Goal: Task Accomplishment & Management: Complete application form

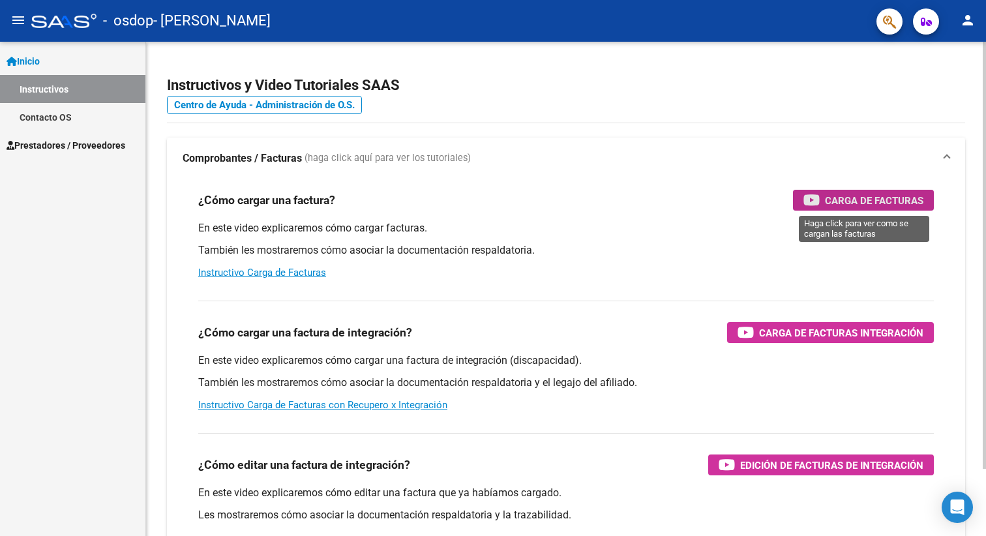
click at [879, 200] on span "Carga de Facturas" at bounding box center [874, 200] width 98 height 16
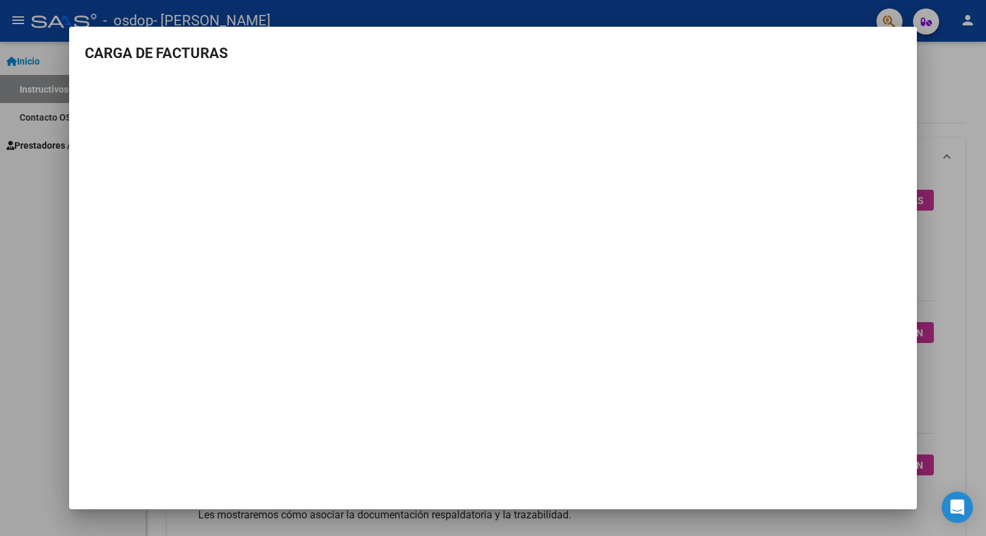
click at [43, 242] on div at bounding box center [493, 268] width 986 height 536
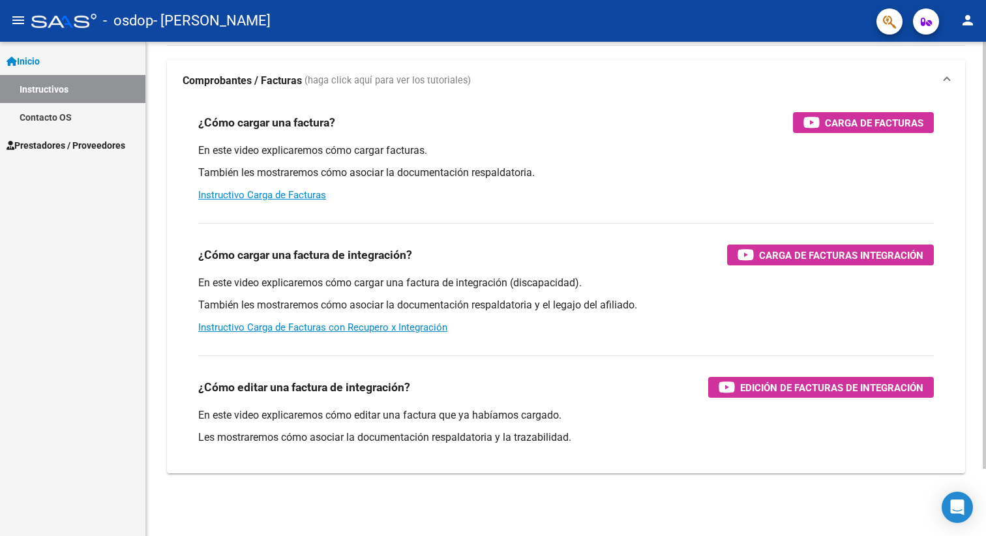
scroll to position [78, 0]
click at [69, 151] on span "Prestadores / Proveedores" at bounding box center [66, 145] width 119 height 14
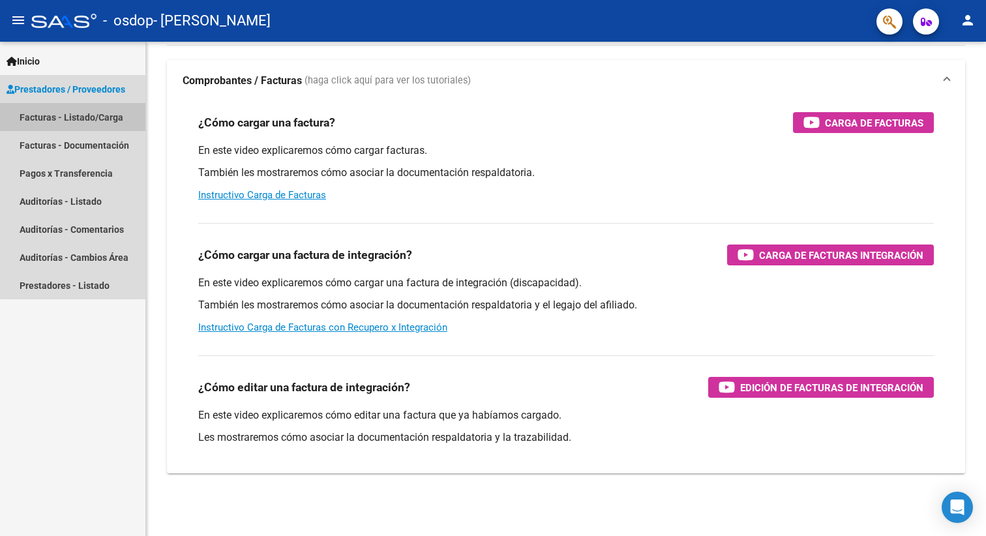
click at [85, 109] on link "Facturas - Listado/Carga" at bounding box center [72, 117] width 145 height 28
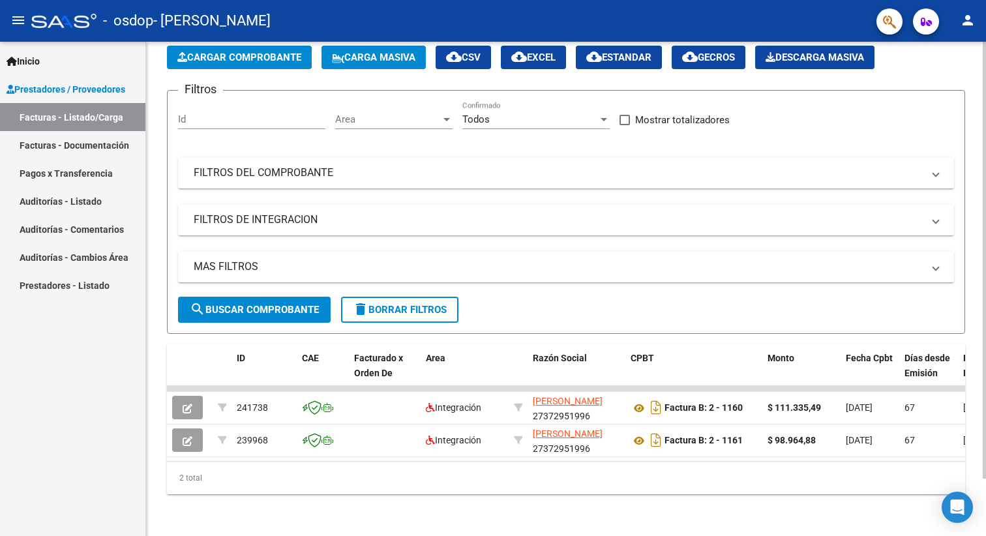
scroll to position [65, 0]
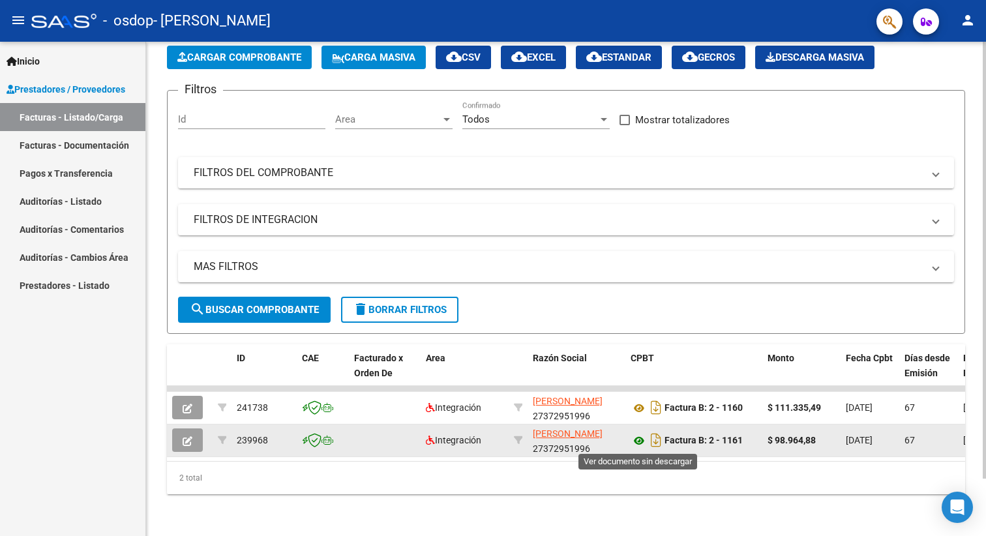
click at [640, 439] on icon at bounding box center [638, 441] width 17 height 16
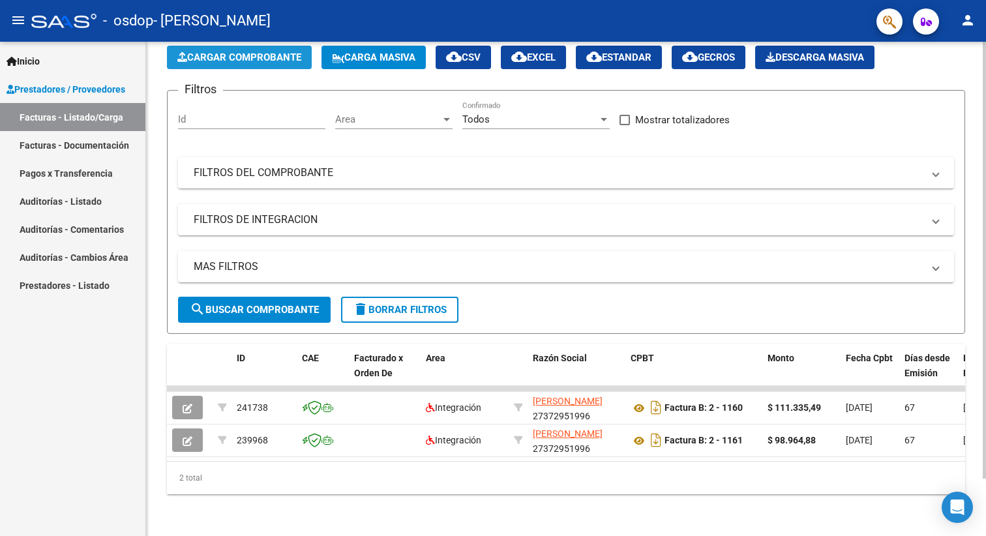
click at [243, 57] on span "Cargar Comprobante" at bounding box center [239, 58] width 124 height 12
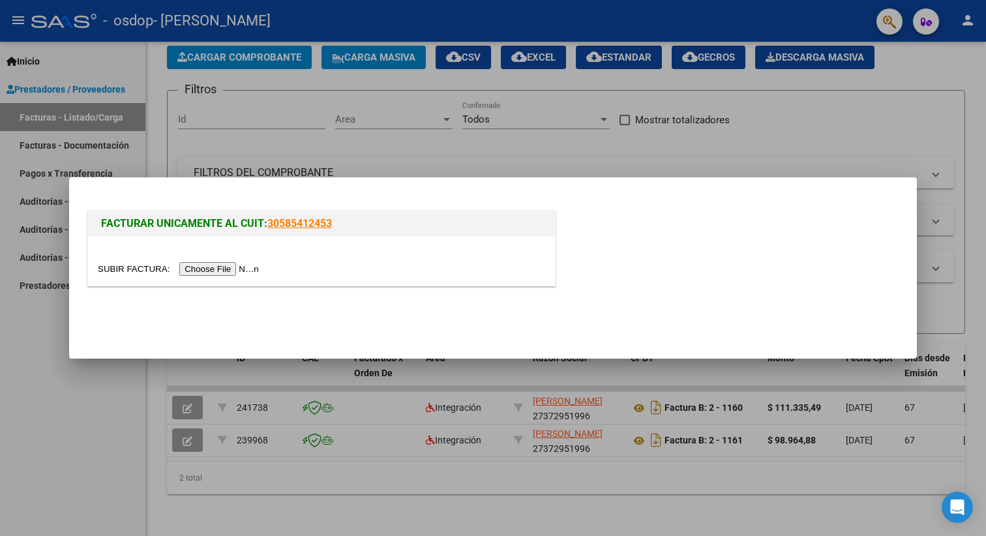
click at [224, 269] on input "file" at bounding box center [180, 269] width 165 height 14
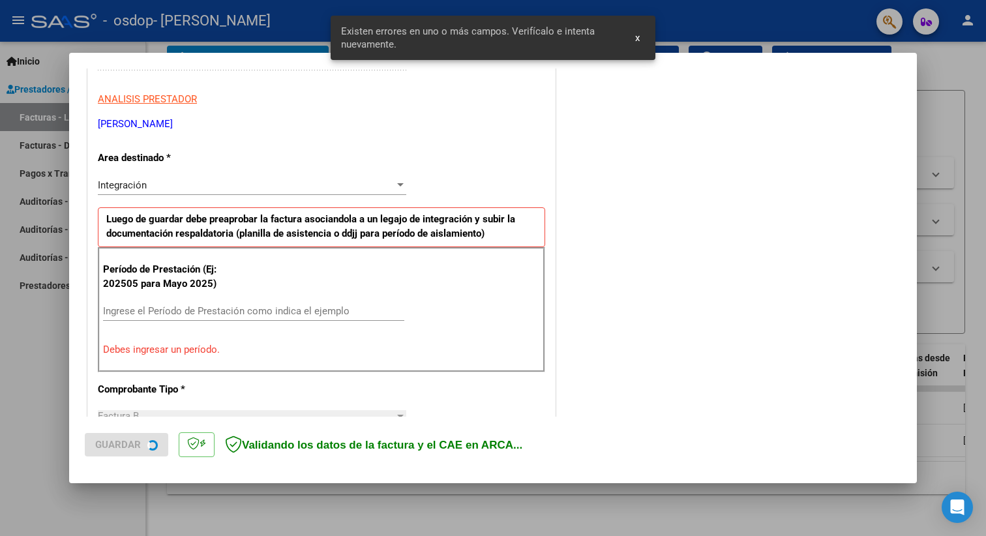
scroll to position [253, 0]
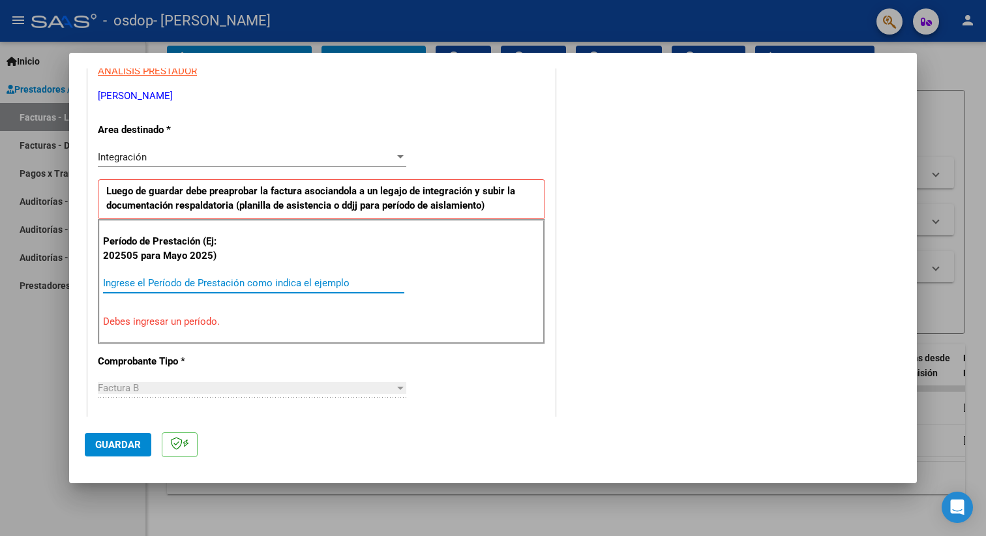
click at [243, 280] on input "Ingrese el Período de Prestación como indica el ejemplo" at bounding box center [253, 283] width 301 height 12
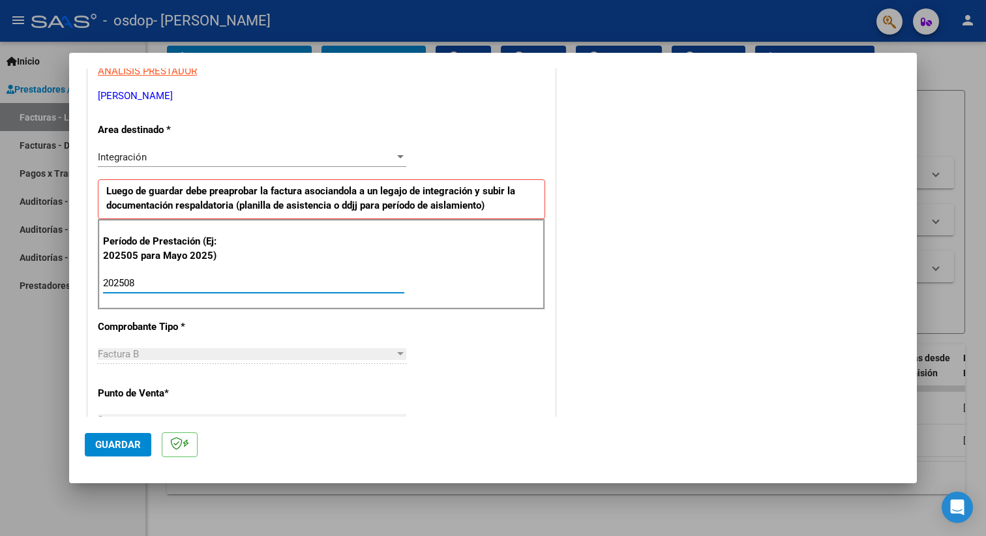
type input "202508"
click at [216, 349] on div "Factura B" at bounding box center [246, 354] width 297 height 12
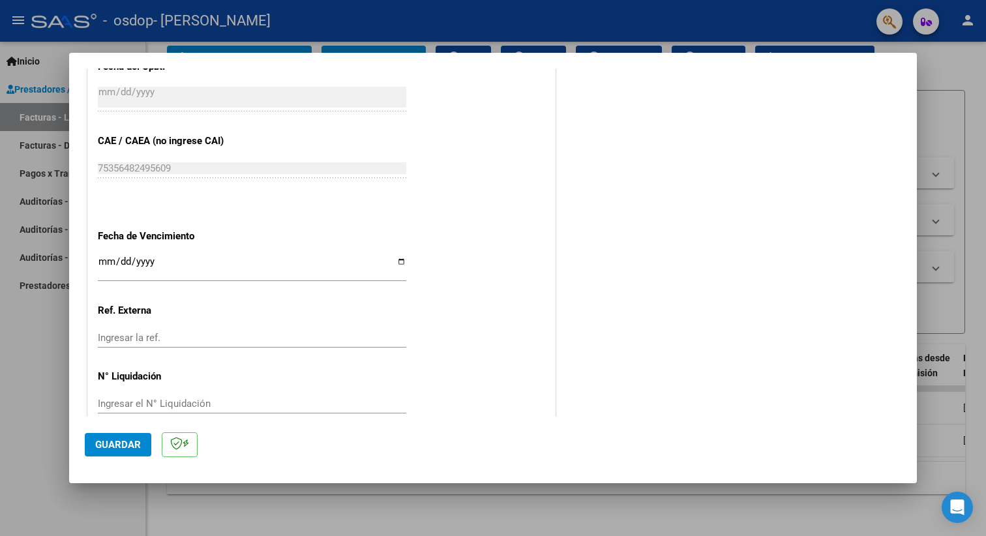
scroll to position [776, 0]
click at [149, 258] on input "Ingresar la fecha" at bounding box center [252, 268] width 308 height 21
click at [121, 258] on input "Ingresar la fecha" at bounding box center [252, 268] width 308 height 21
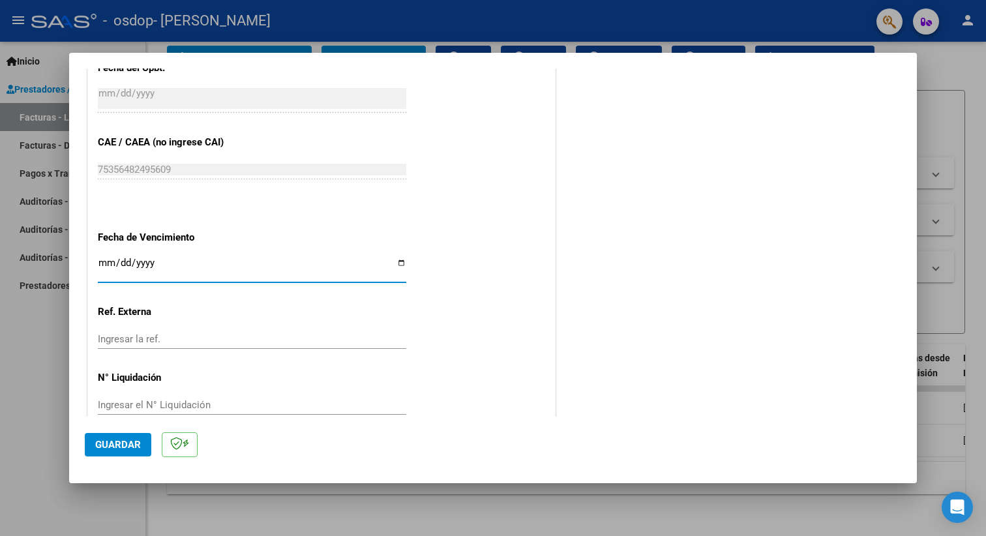
type input "[DATE]"
click at [123, 448] on span "Guardar" at bounding box center [118, 445] width 46 height 12
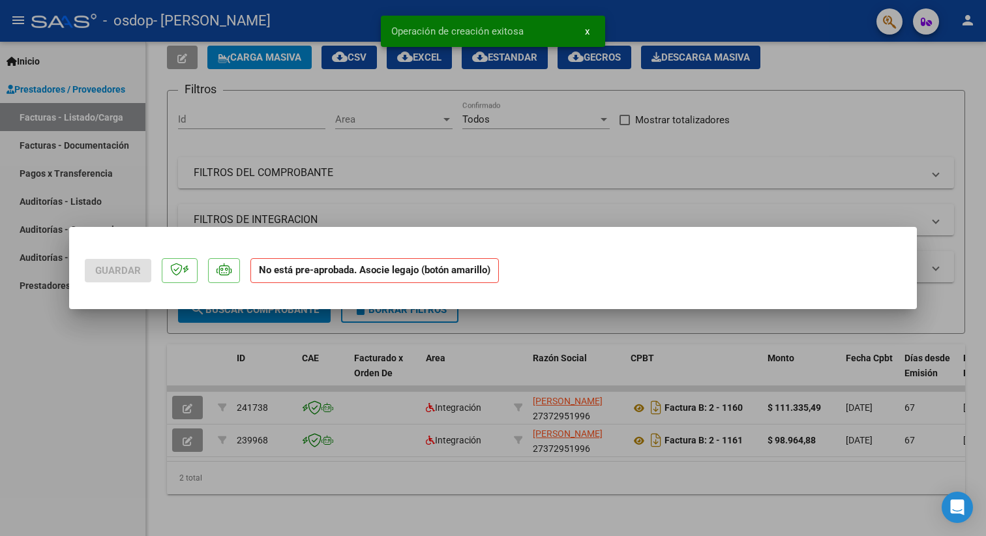
scroll to position [0, 0]
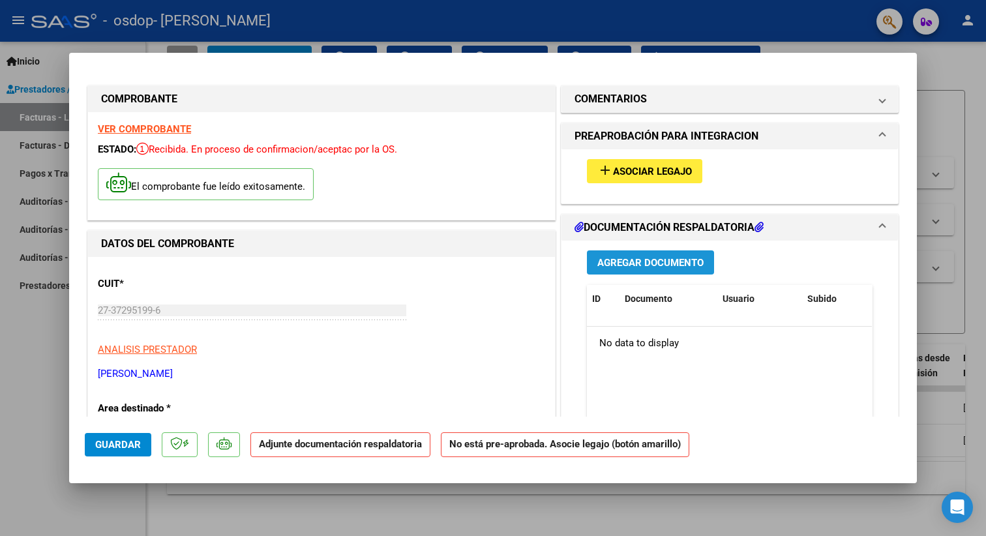
click at [650, 259] on span "Agregar Documento" at bounding box center [650, 263] width 106 height 12
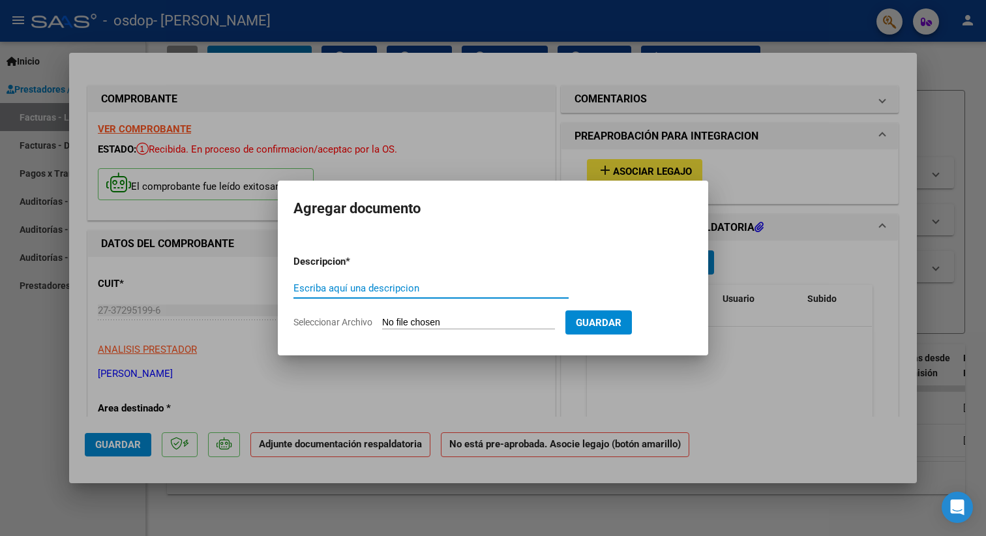
click at [453, 287] on input "Escriba aquí una descripcion" at bounding box center [430, 288] width 275 height 12
type input "PLANILLA DE ASISTENCIA"
click at [447, 321] on input "Seleccionar Archivo" at bounding box center [468, 323] width 173 height 12
type input "C:\fakepath\planilla psp [PERSON_NAME][DATE].pdf"
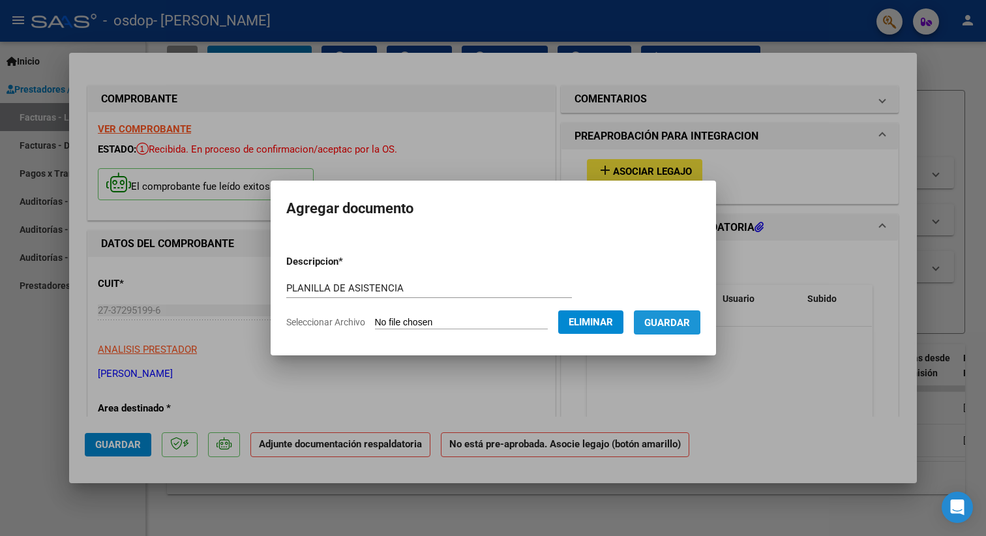
click at [671, 321] on span "Guardar" at bounding box center [667, 323] width 46 height 12
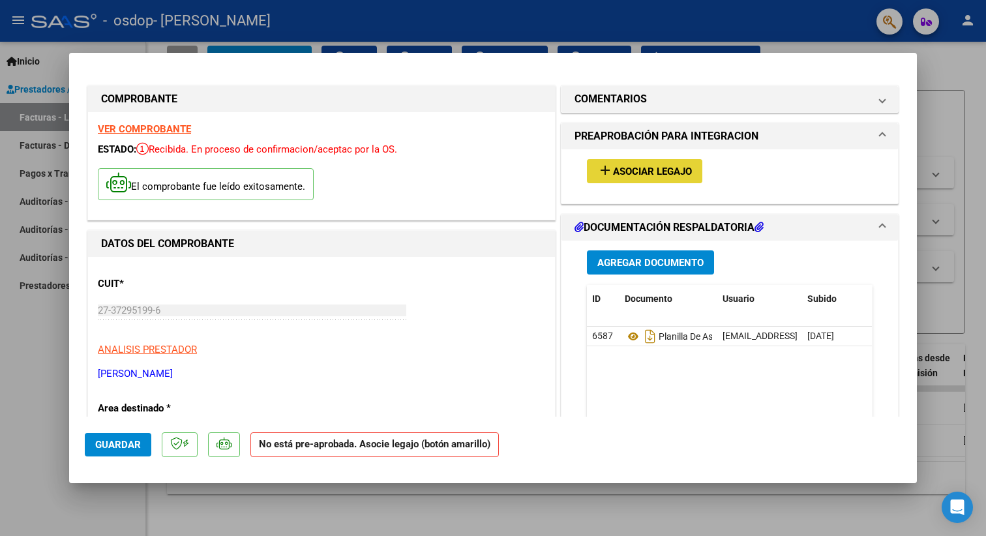
click at [658, 164] on button "add Asociar Legajo" at bounding box center [644, 171] width 115 height 24
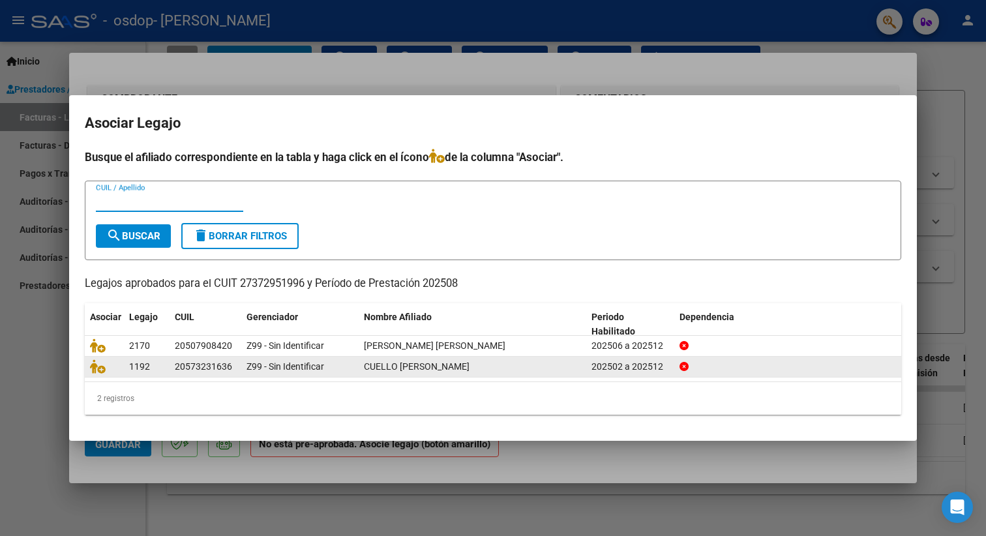
click at [402, 368] on span "CUELLO [PERSON_NAME]" at bounding box center [417, 366] width 106 height 10
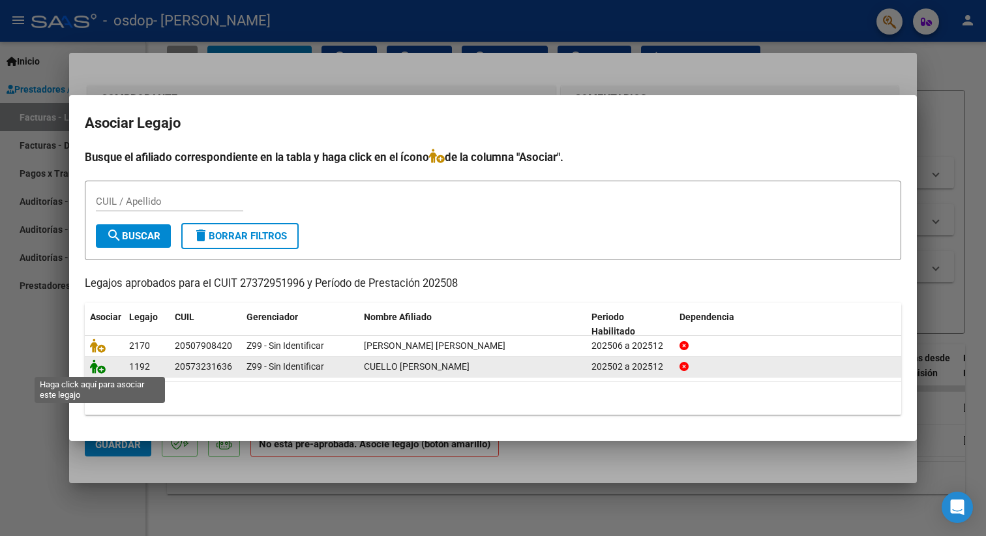
click at [100, 371] on icon at bounding box center [98, 366] width 16 height 14
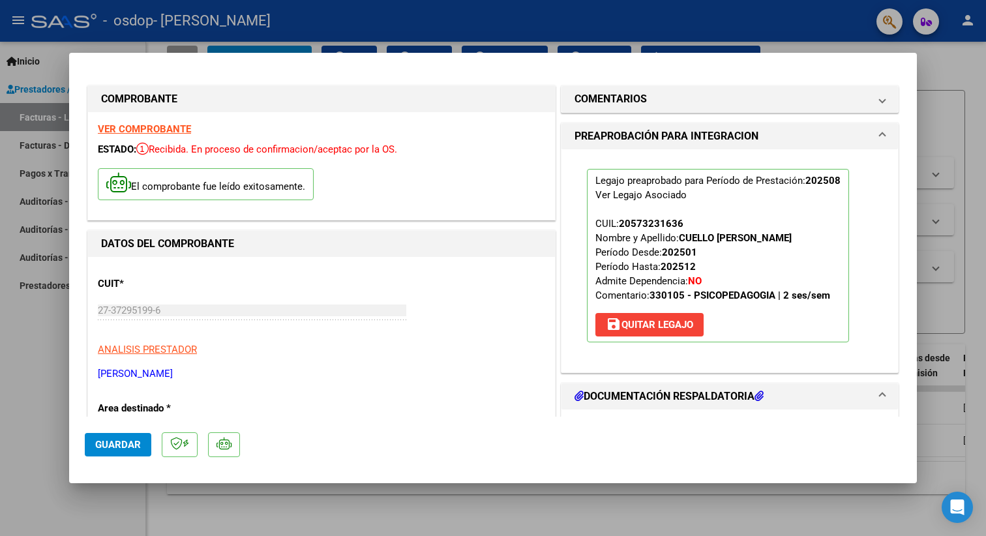
click at [134, 441] on span "Guardar" at bounding box center [118, 445] width 46 height 12
click at [111, 445] on span "Guardar" at bounding box center [118, 445] width 46 height 12
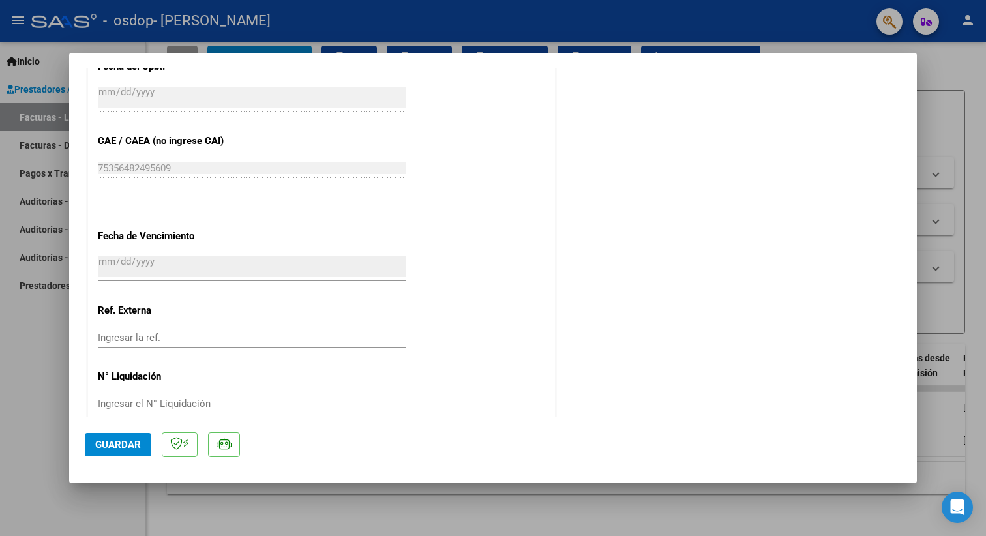
scroll to position [795, 0]
click at [110, 447] on span "Guardar" at bounding box center [118, 445] width 46 height 12
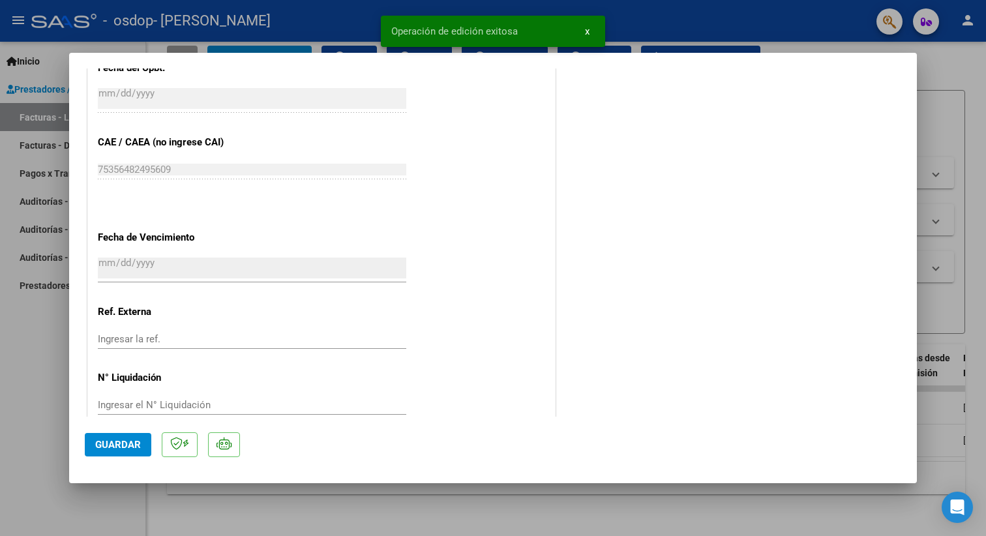
click at [50, 357] on div at bounding box center [493, 268] width 986 height 536
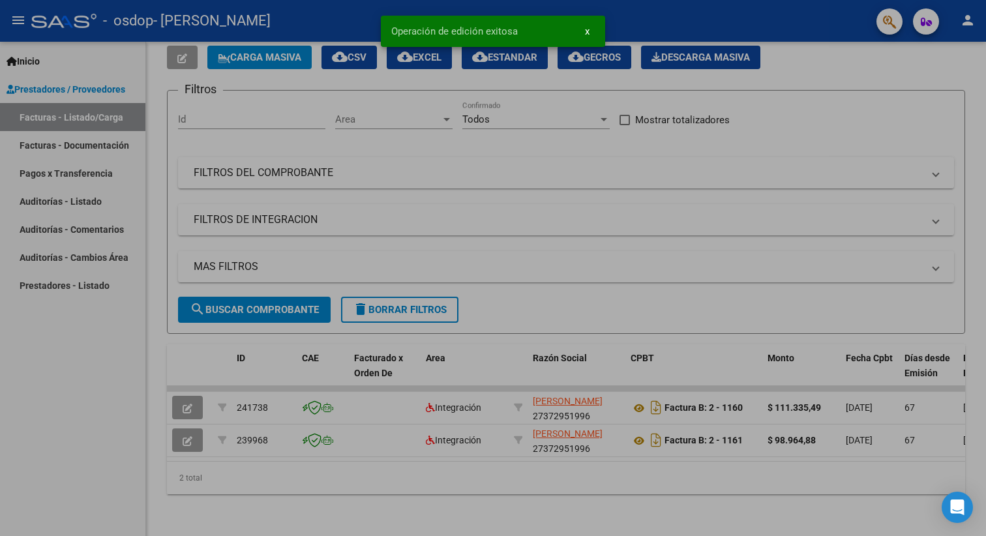
type input "$ 0,00"
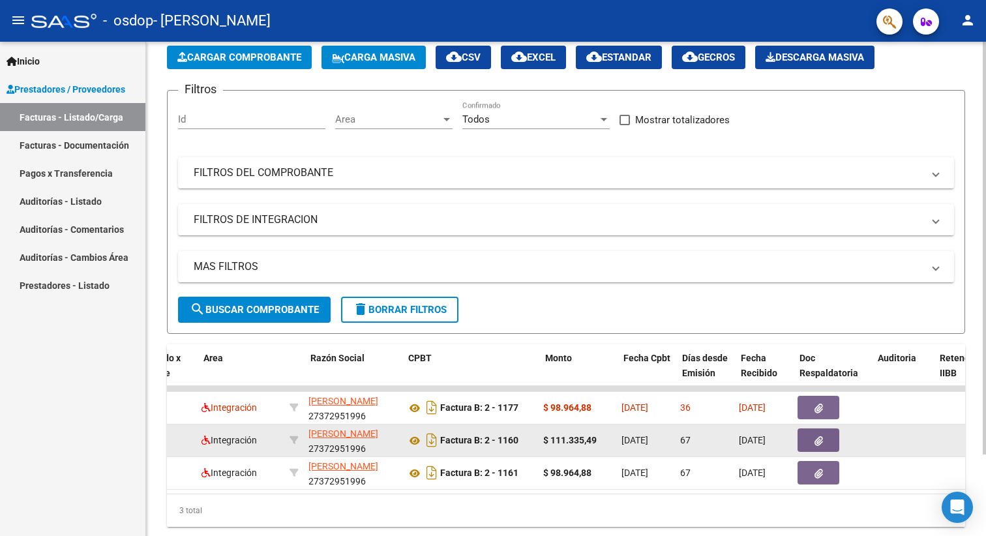
scroll to position [0, 222]
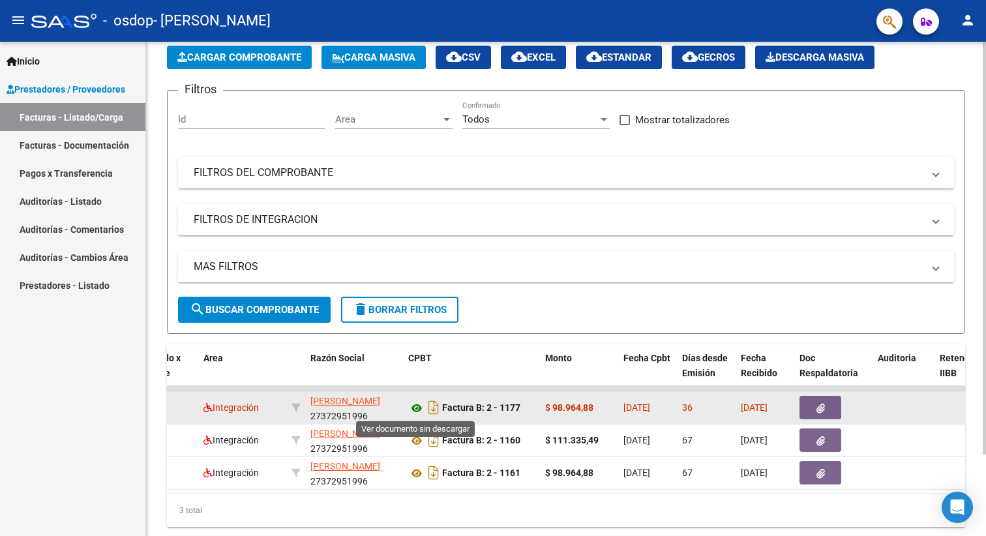
click at [416, 404] on icon at bounding box center [416, 408] width 17 height 16
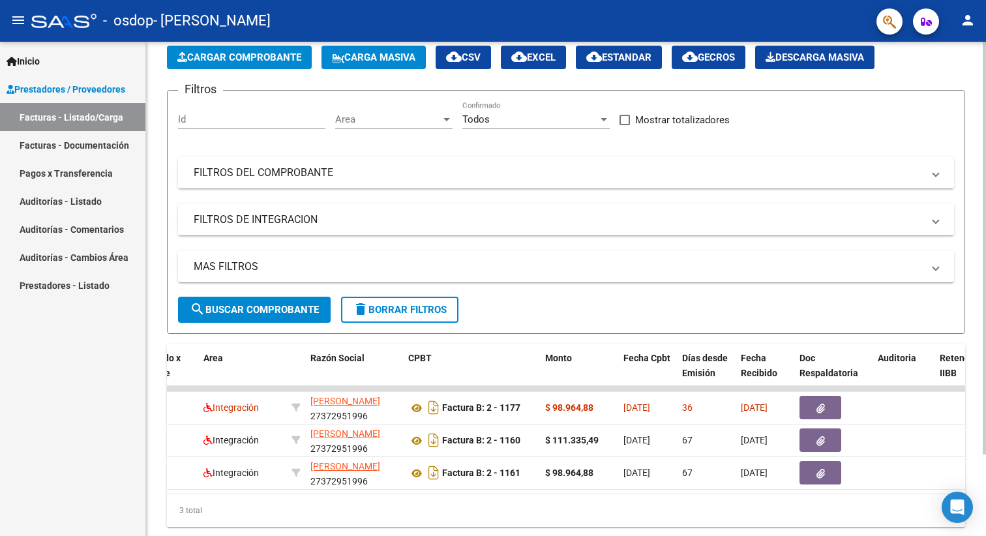
click at [258, 60] on span "Cargar Comprobante" at bounding box center [239, 58] width 124 height 12
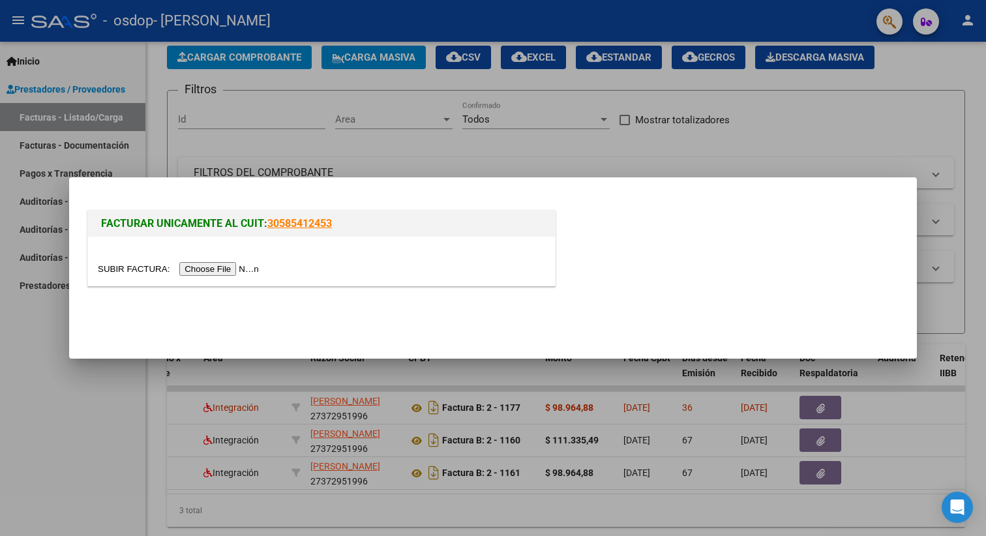
click at [213, 269] on input "file" at bounding box center [180, 269] width 165 height 14
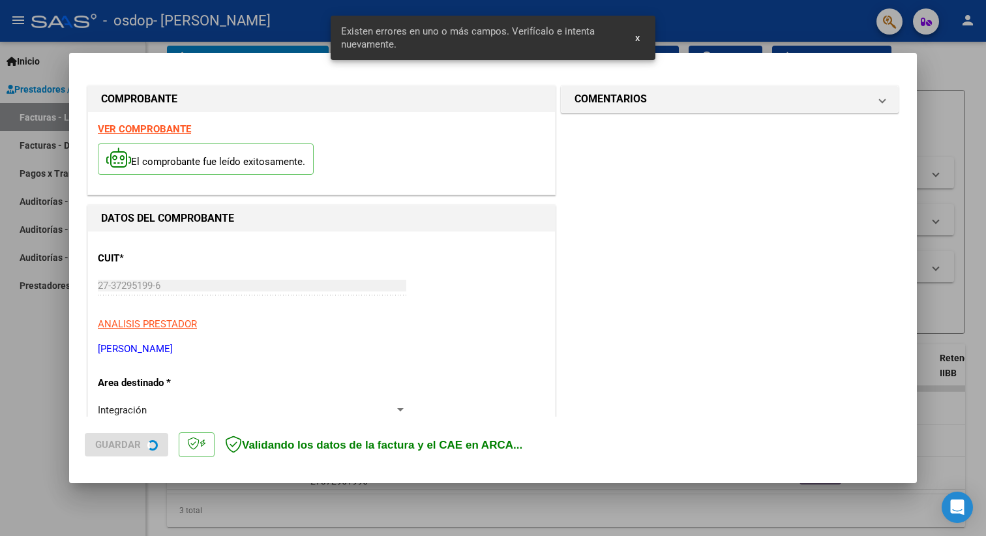
scroll to position [253, 0]
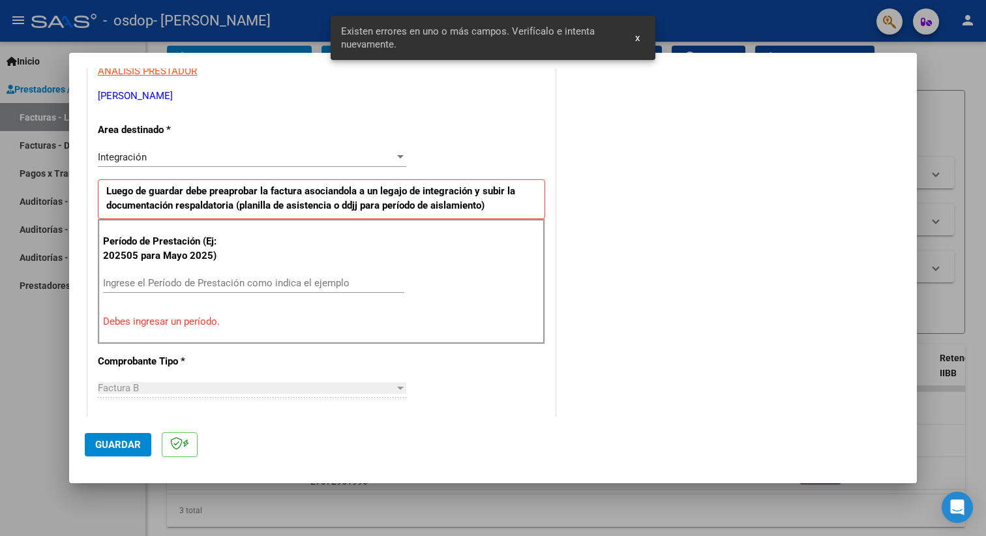
click at [329, 277] on input "Ingrese el Período de Prestación como indica el ejemplo" at bounding box center [253, 283] width 301 height 12
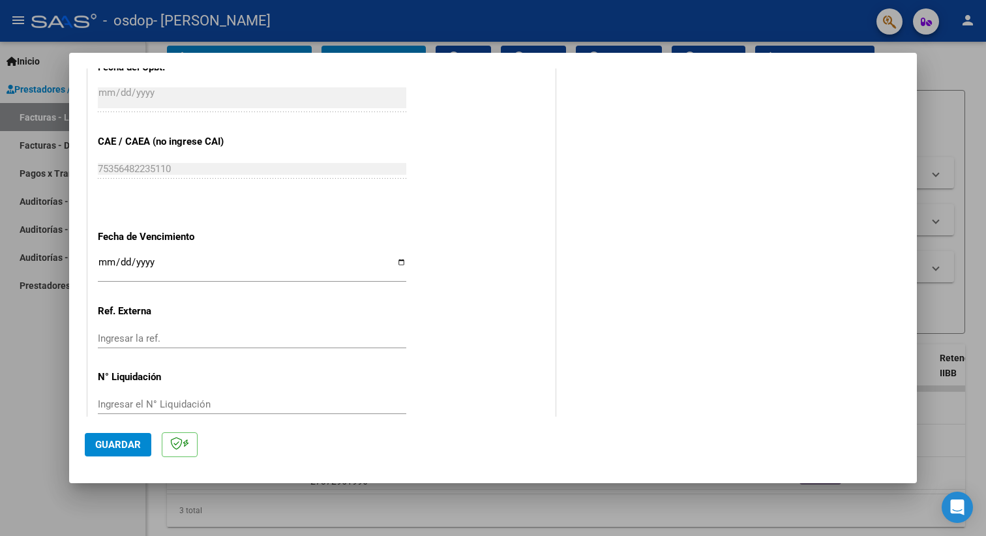
scroll to position [776, 0]
type input "202508"
click at [119, 258] on input "Ingresar la fecha" at bounding box center [252, 268] width 308 height 21
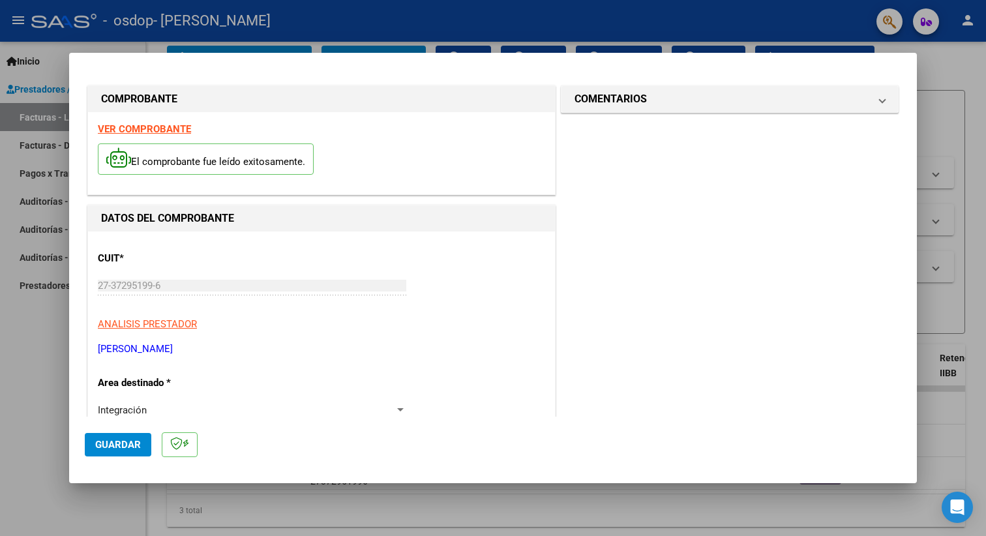
scroll to position [0, 0]
click at [723, 100] on mat-panel-title "COMENTARIOS" at bounding box center [721, 99] width 295 height 16
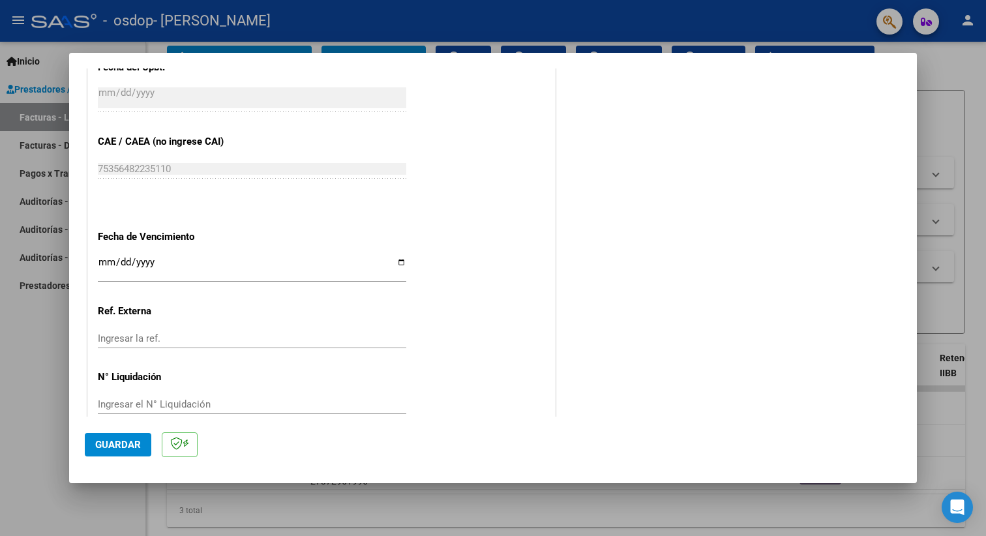
scroll to position [776, 0]
click at [126, 452] on button "Guardar" at bounding box center [118, 444] width 66 height 23
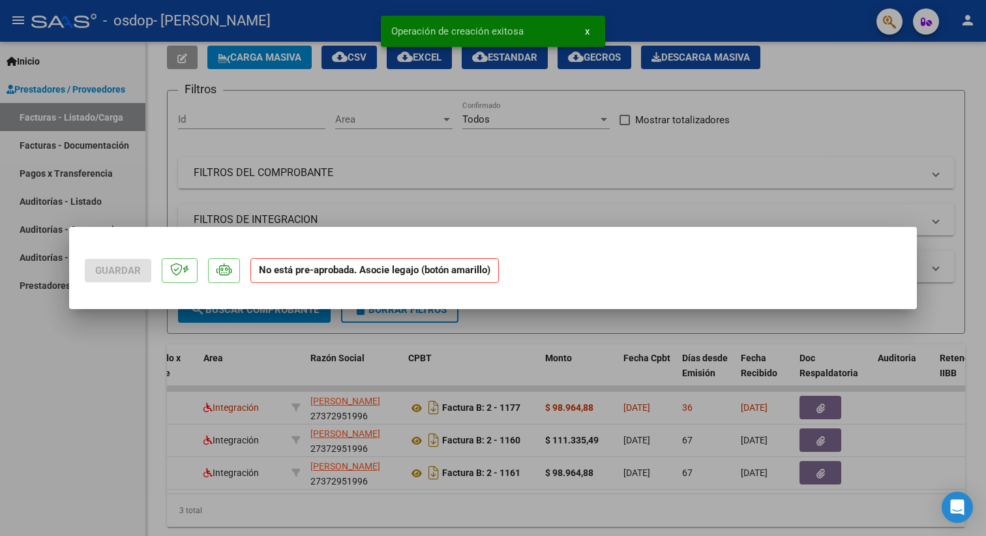
scroll to position [0, 0]
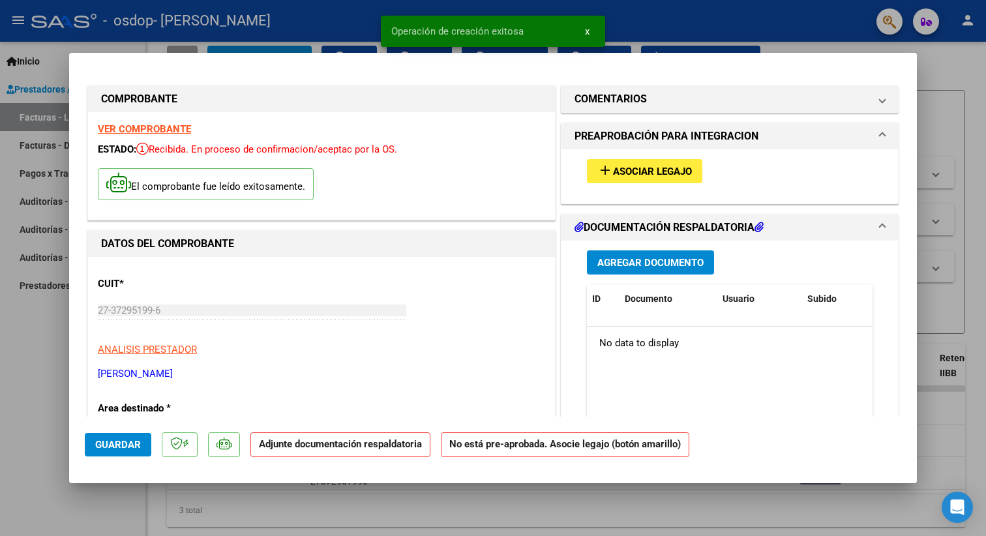
click at [653, 171] on span "Asociar Legajo" at bounding box center [652, 172] width 79 height 12
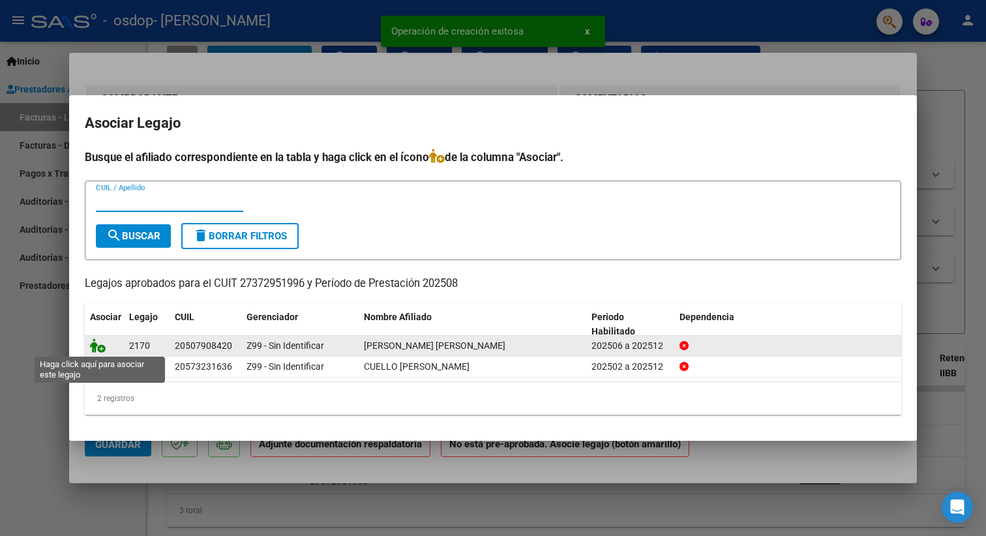
click at [100, 349] on icon at bounding box center [98, 345] width 16 height 14
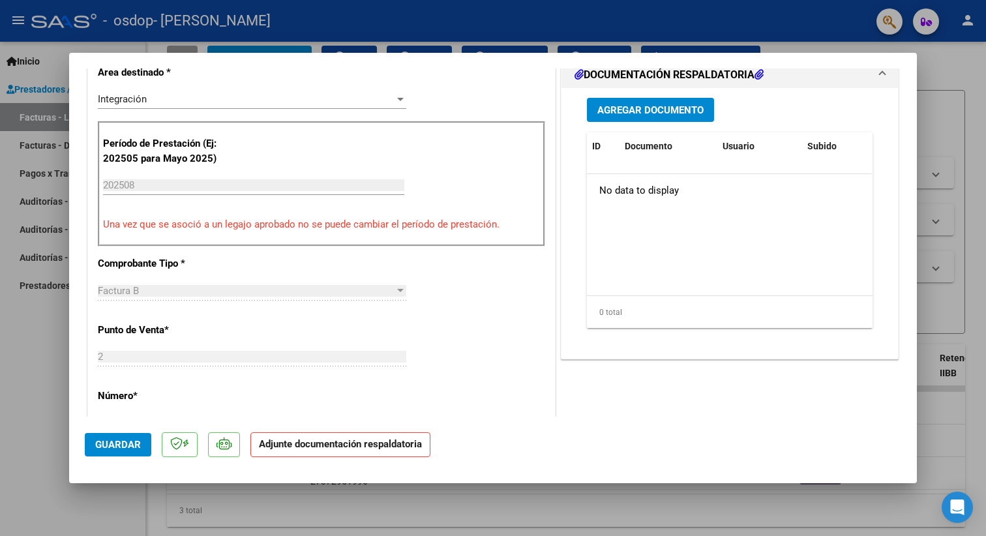
scroll to position [379, 0]
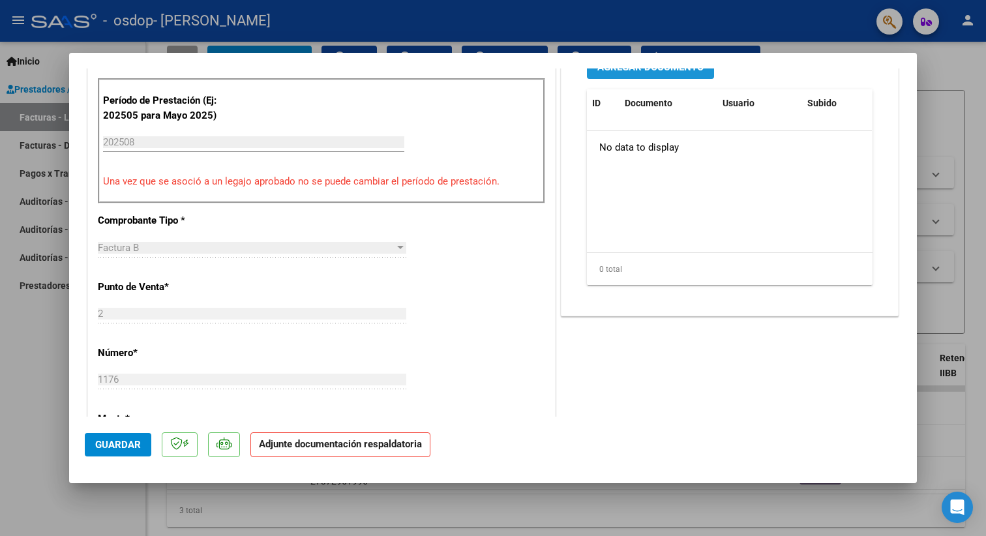
click at [664, 73] on span "Agregar Documento" at bounding box center [650, 67] width 106 height 12
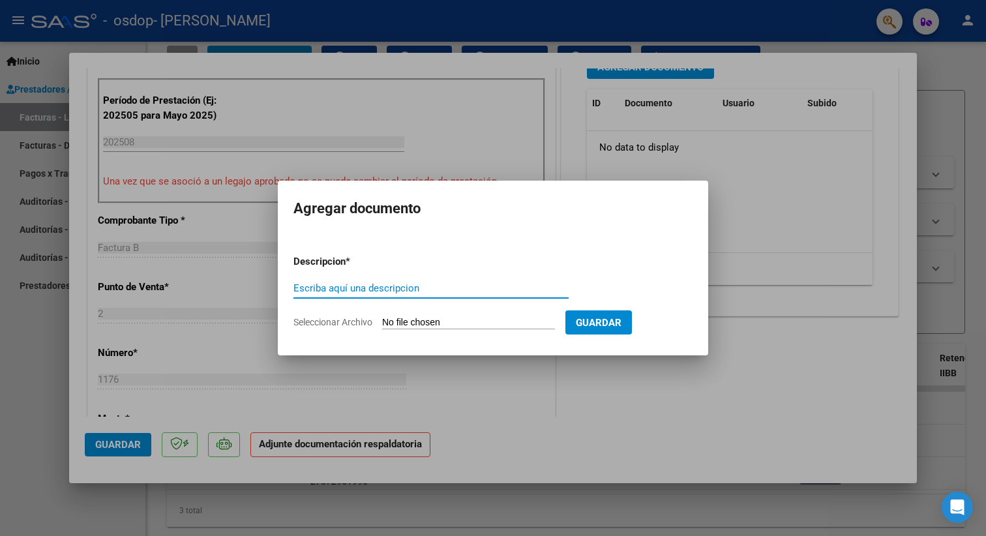
type input "p"
type input "PLANILLA DE ASISTENCIA"
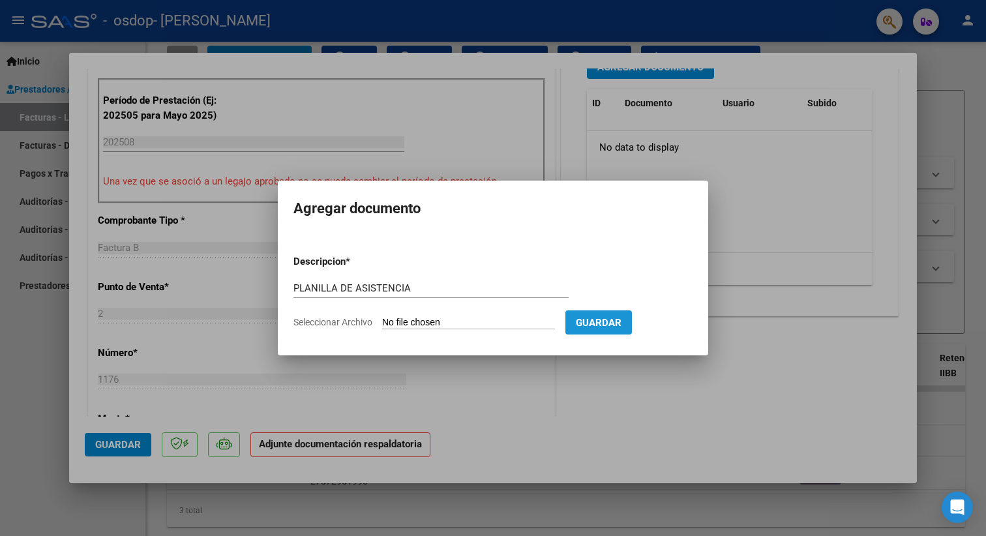
click at [621, 316] on button "Guardar" at bounding box center [598, 322] width 66 height 24
click at [512, 321] on input "Seleccionar Archivo" at bounding box center [468, 323] width 173 height 12
type input "C:\fakepath\planilla psp [PERSON_NAME][DATE].pdf"
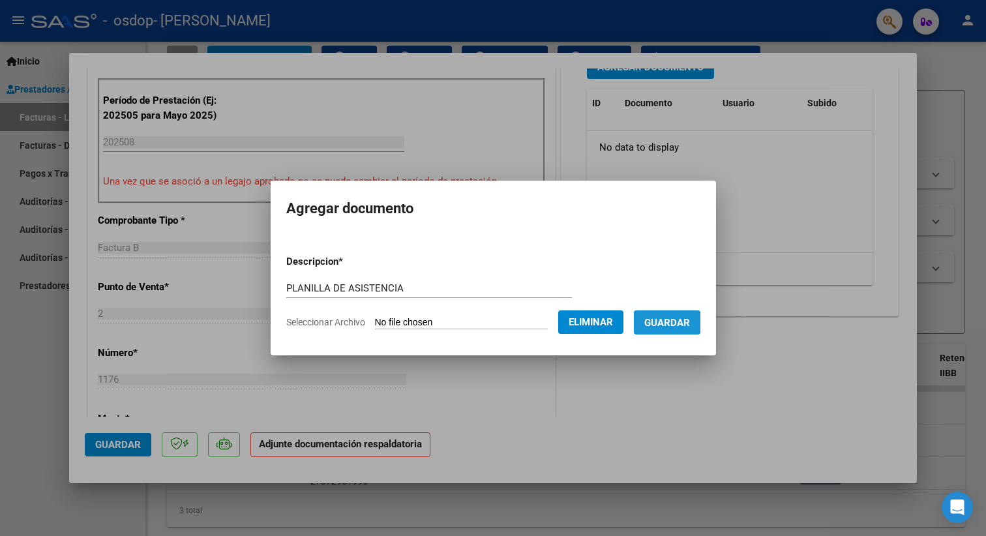
click at [670, 322] on span "Guardar" at bounding box center [667, 323] width 46 height 12
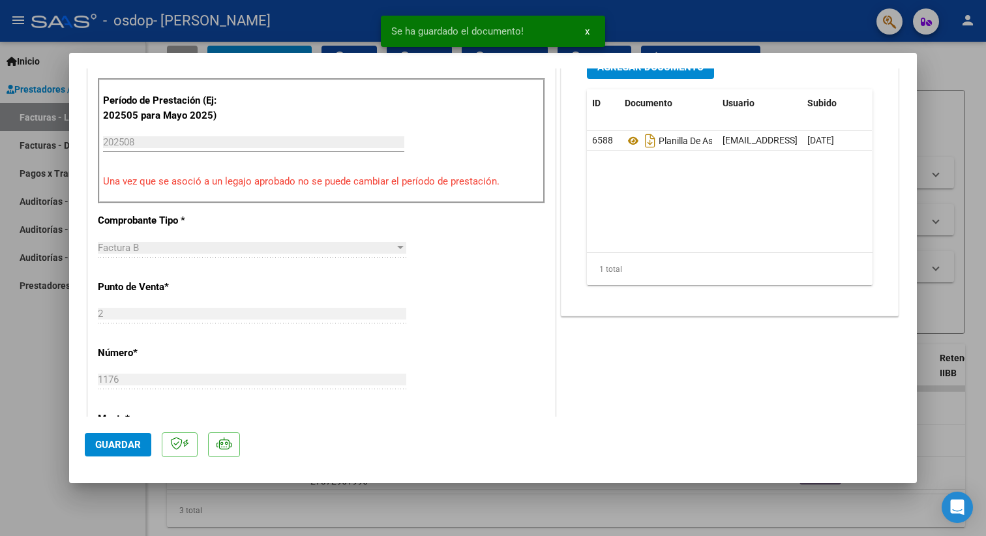
click at [123, 445] on span "Guardar" at bounding box center [118, 445] width 46 height 12
click at [19, 336] on div at bounding box center [493, 268] width 986 height 536
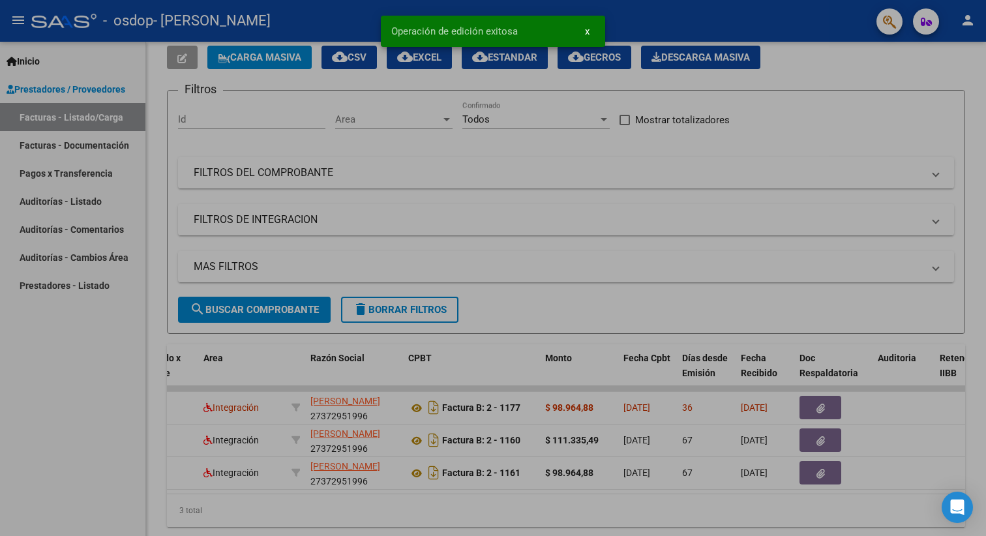
type input "$ 0,00"
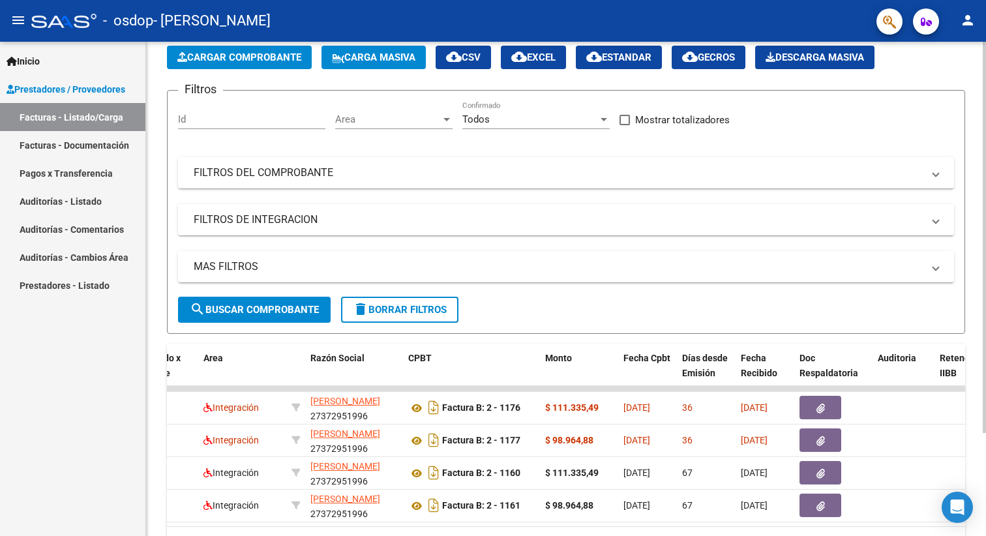
click at [246, 60] on span "Cargar Comprobante" at bounding box center [239, 58] width 124 height 12
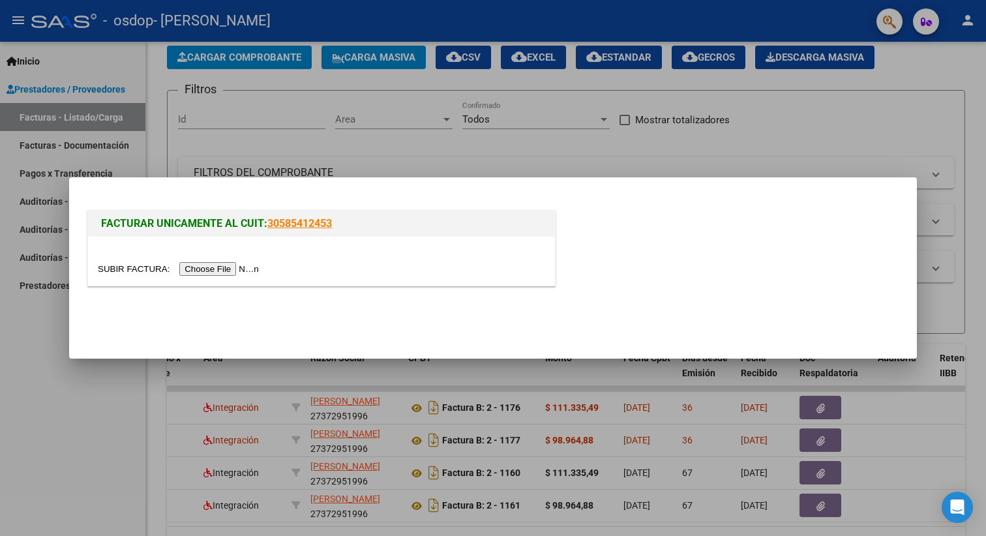
click at [211, 270] on input "file" at bounding box center [180, 269] width 165 height 14
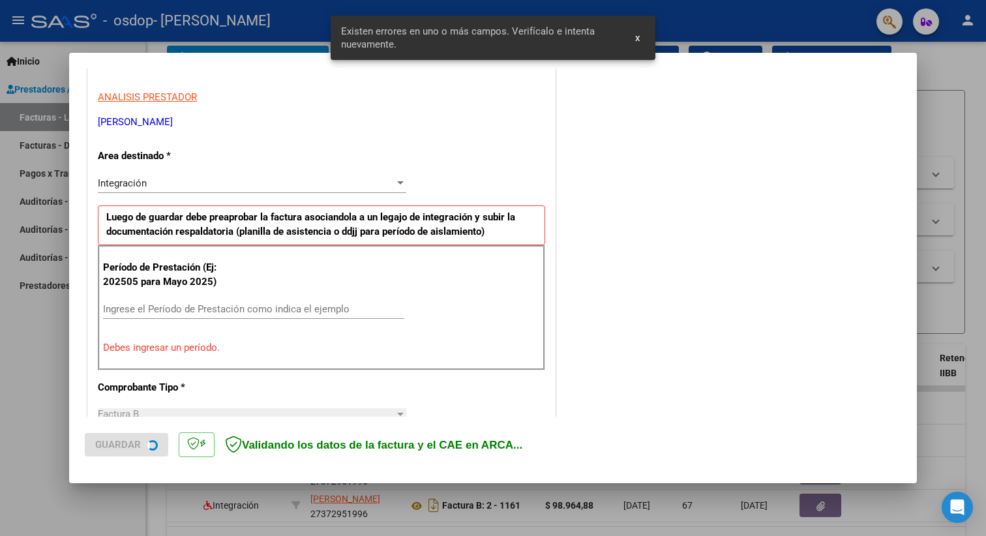
scroll to position [253, 0]
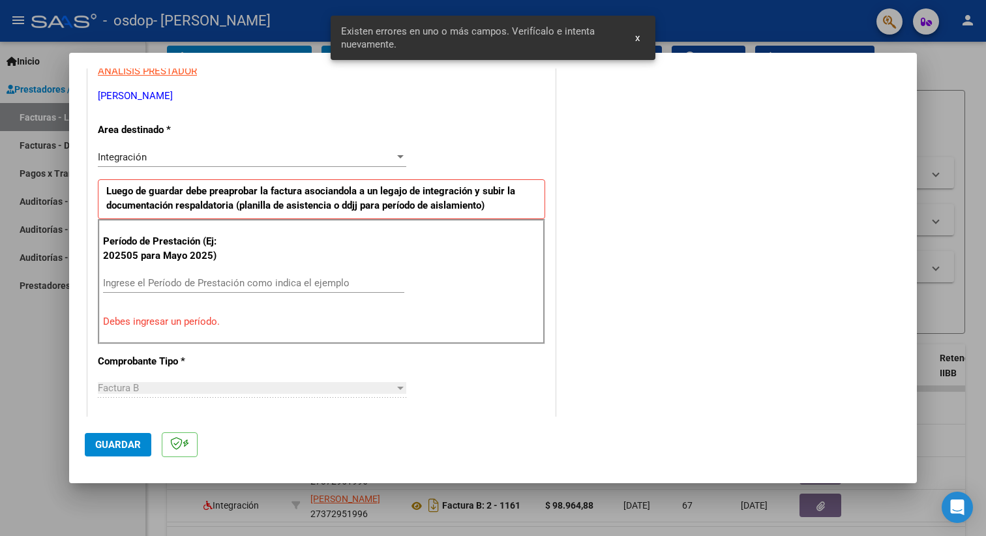
click at [216, 281] on input "Ingrese el Período de Prestación como indica el ejemplo" at bounding box center [253, 283] width 301 height 12
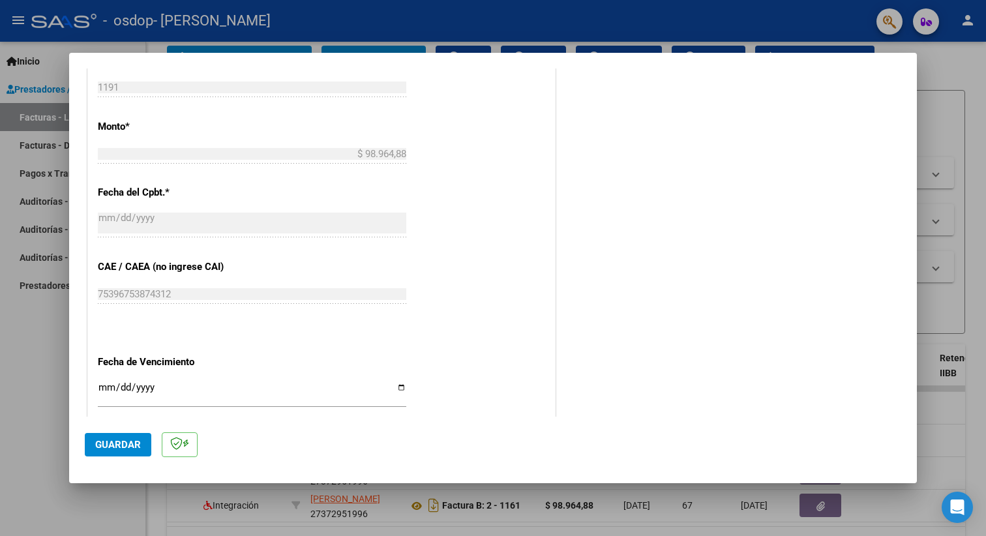
scroll to position [652, 0]
type input "202509"
click at [125, 445] on span "Guardar" at bounding box center [118, 445] width 46 height 12
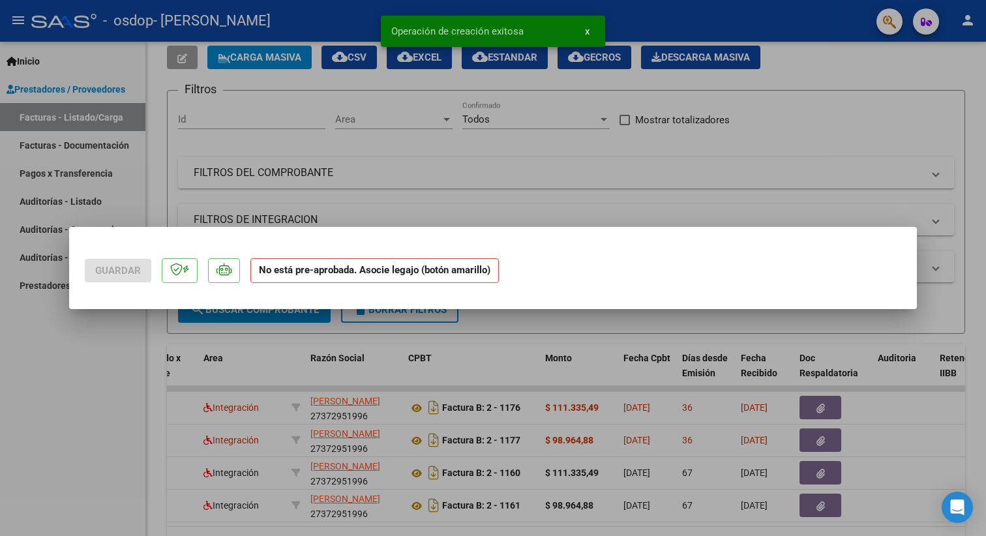
scroll to position [0, 0]
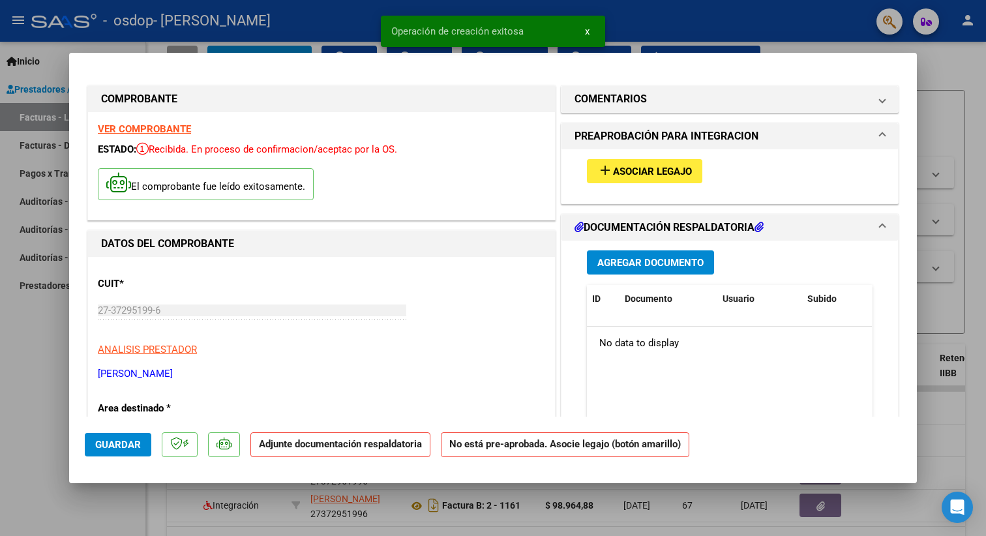
click at [658, 173] on span "Asociar Legajo" at bounding box center [652, 172] width 79 height 12
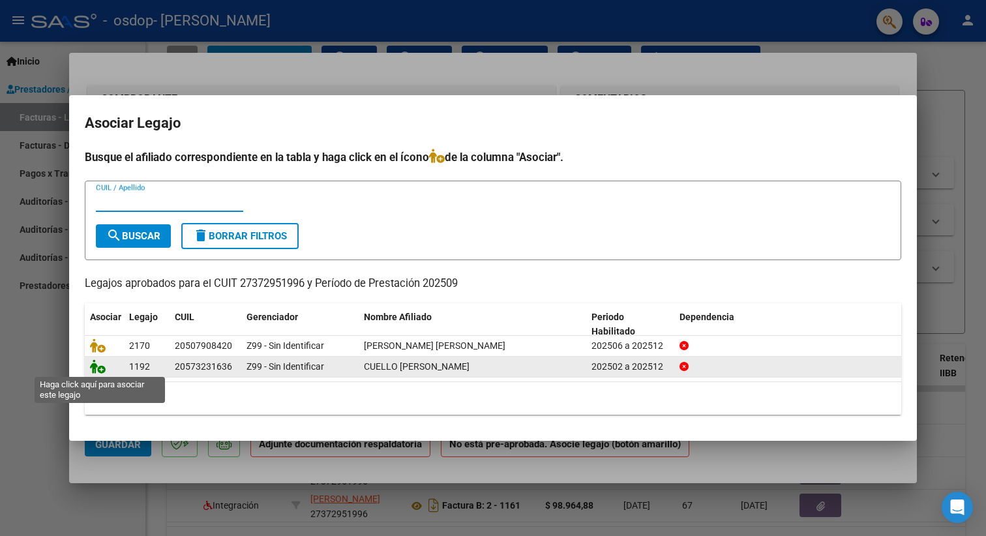
click at [100, 370] on icon at bounding box center [98, 366] width 16 height 14
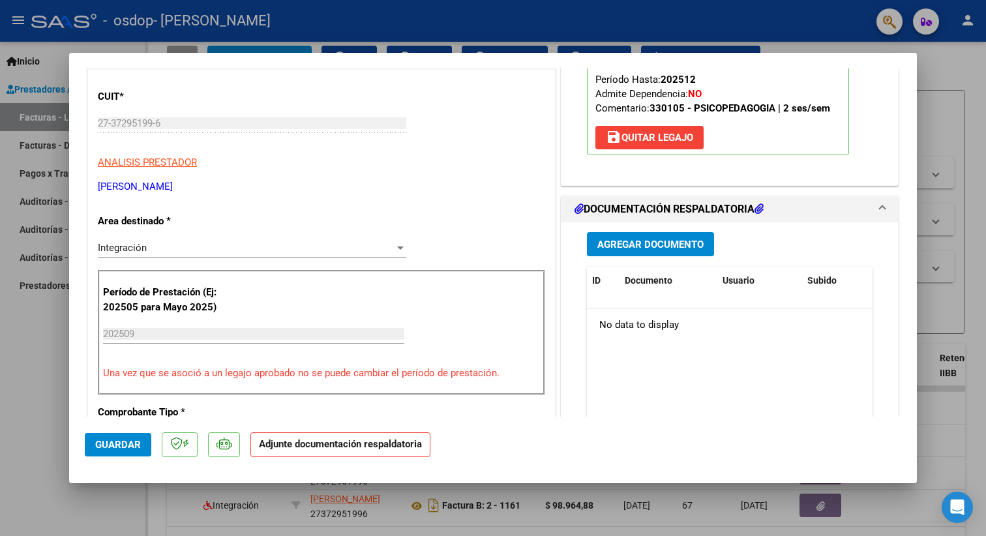
scroll to position [192, 0]
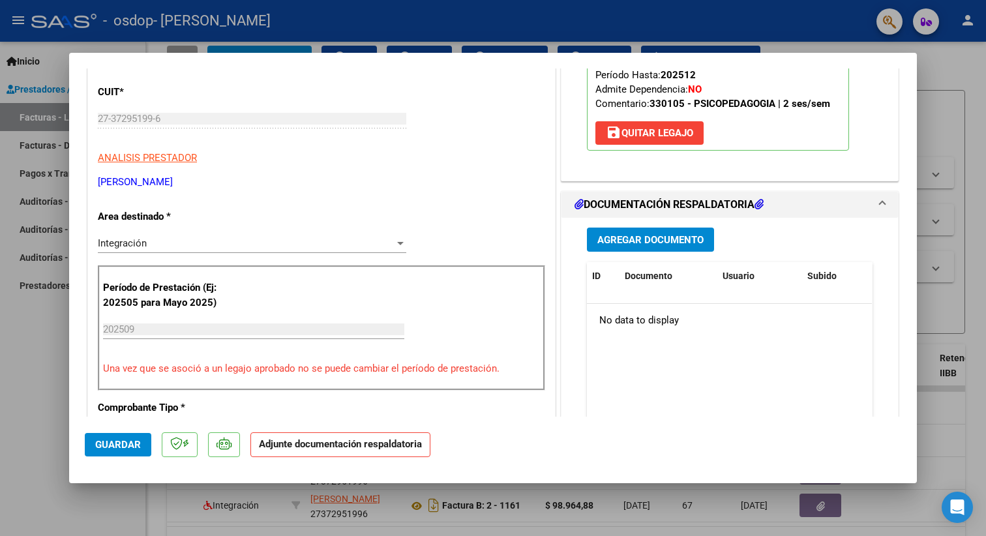
click at [685, 237] on span "Agregar Documento" at bounding box center [650, 240] width 106 height 12
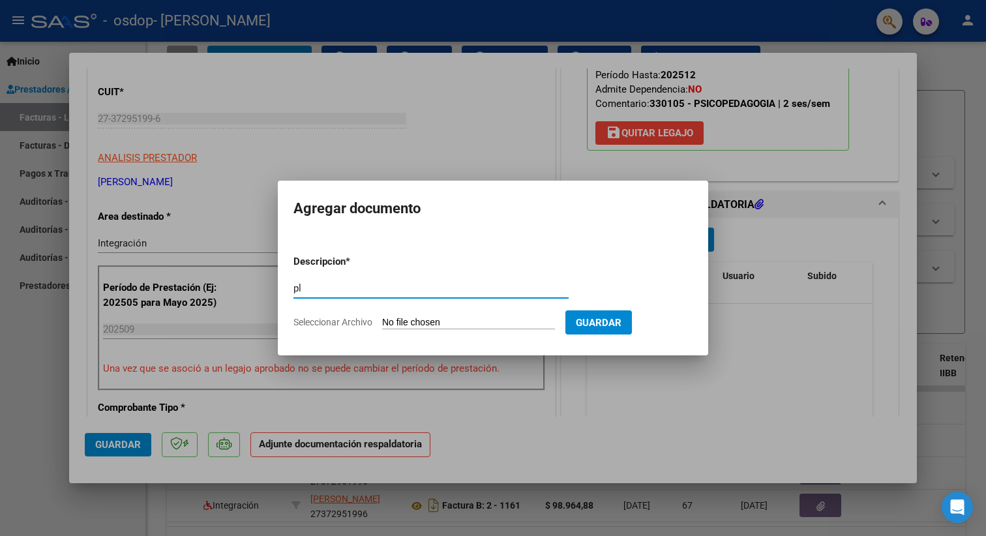
type input "p"
type input "PLANILLA DE ASISTENCIA"
click at [520, 321] on input "Seleccionar Archivo" at bounding box center [468, 323] width 173 height 12
click at [718, 334] on div at bounding box center [493, 268] width 986 height 536
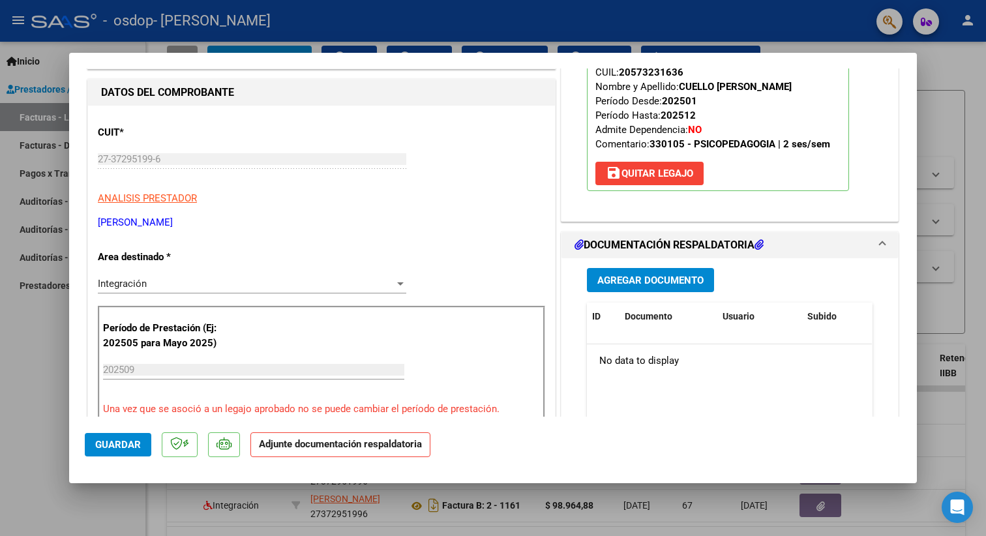
scroll to position [159, 0]
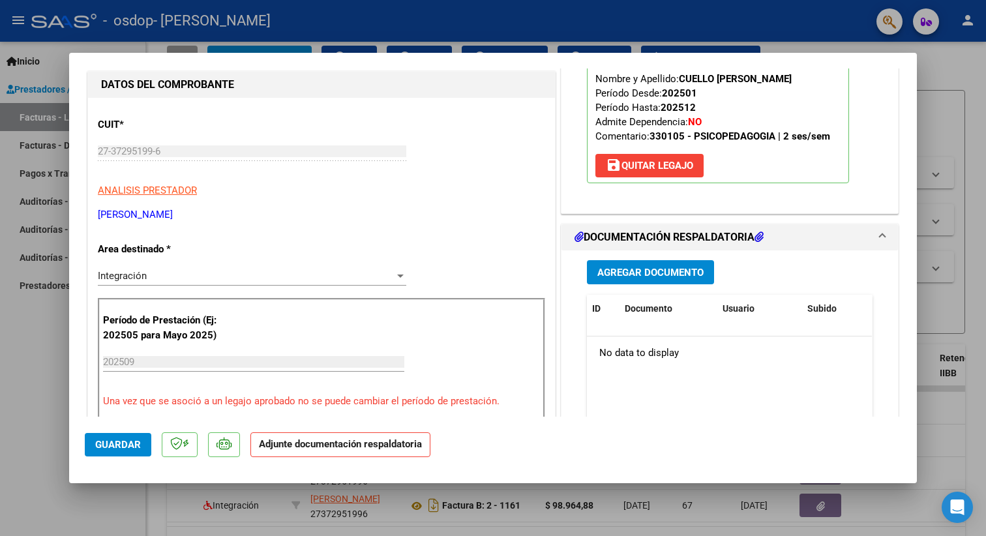
click at [673, 269] on span "Agregar Documento" at bounding box center [650, 273] width 106 height 12
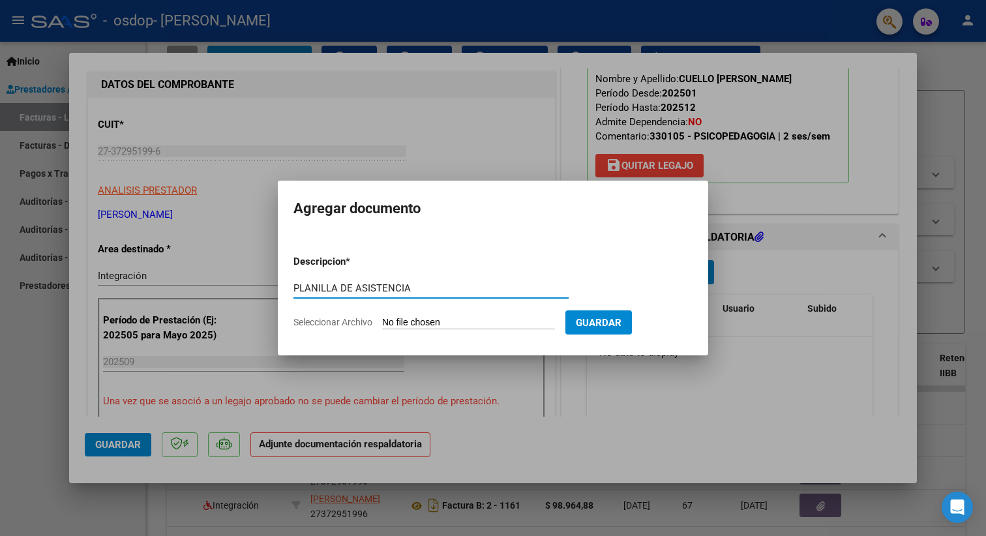
type input "PLANILLA DE ASISTENCIA"
click at [512, 317] on input "Seleccionar Archivo" at bounding box center [468, 323] width 173 height 12
type input "C:\fakepath\27372951996_006_00002_00001191 [PERSON_NAME].pdf"
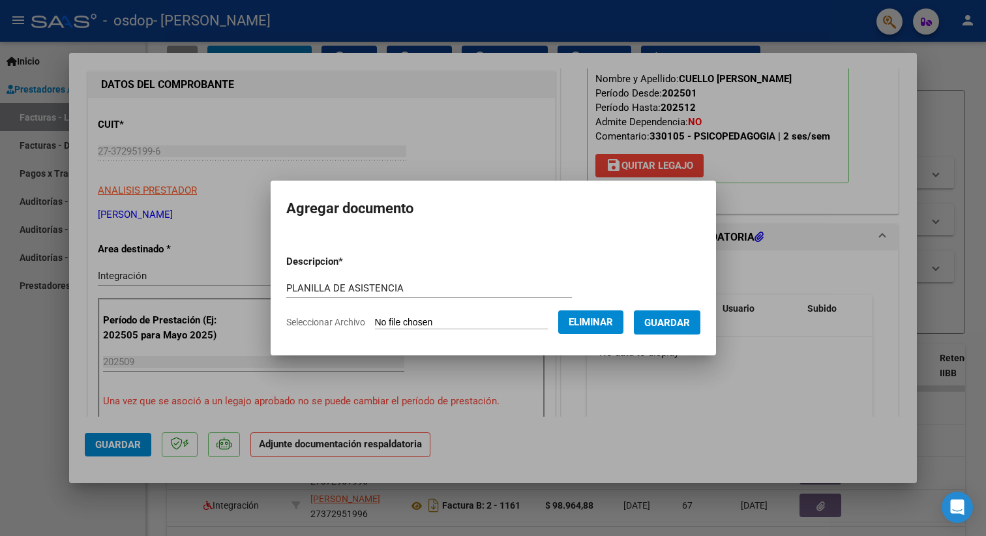
click at [607, 319] on span "Eliminar" at bounding box center [590, 322] width 44 height 12
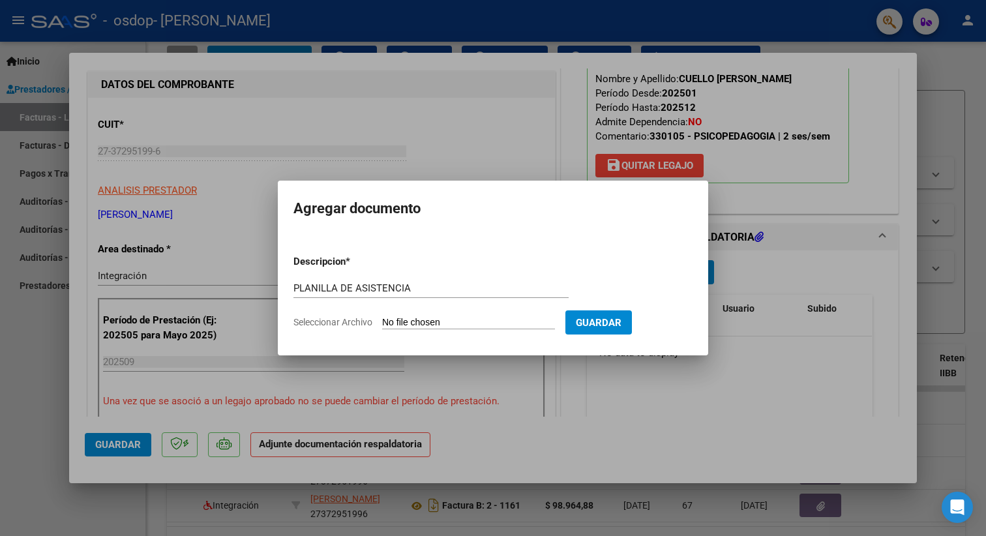
click at [474, 317] on input "Seleccionar Archivo" at bounding box center [468, 323] width 173 height 12
type input "C:\fakepath\planilla psp [PERSON_NAME] [DATE].pdf"
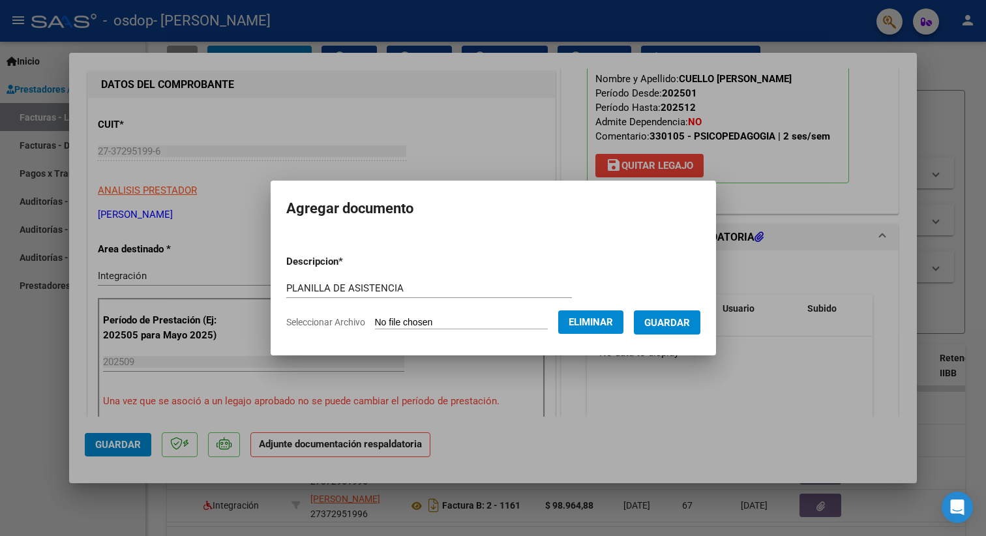
click at [682, 317] on span "Guardar" at bounding box center [667, 323] width 46 height 12
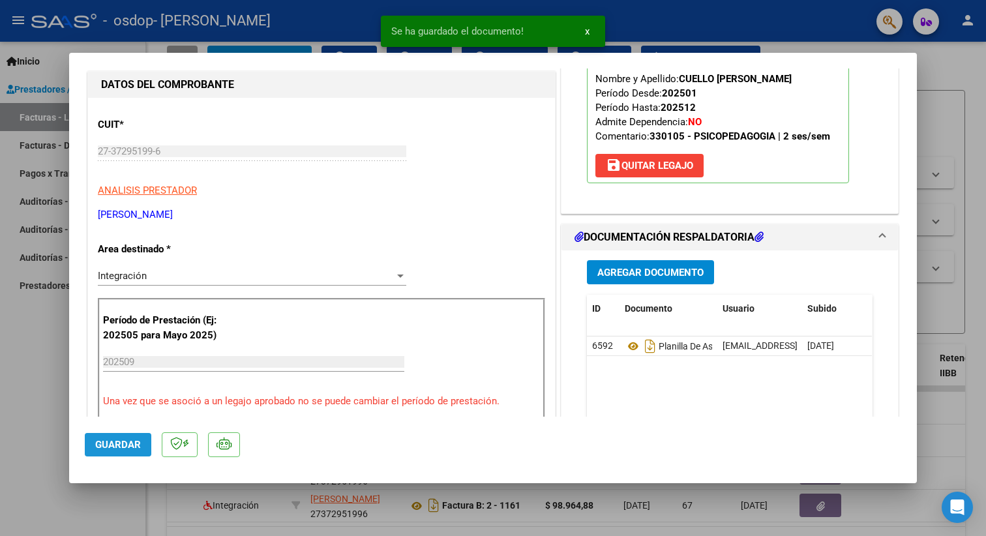
click at [124, 441] on span "Guardar" at bounding box center [118, 445] width 46 height 12
click at [55, 53] on div at bounding box center [493, 268] width 986 height 536
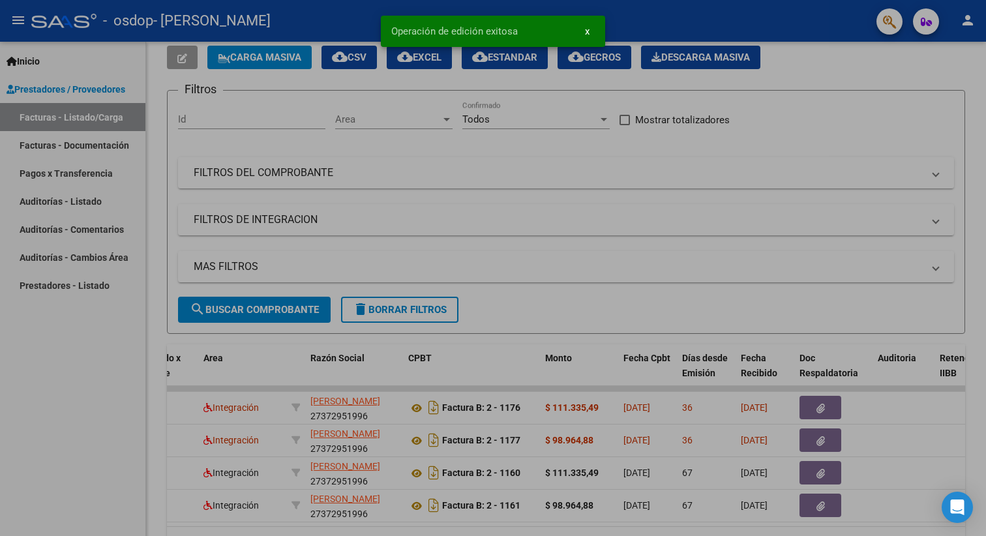
type input "$ 0,00"
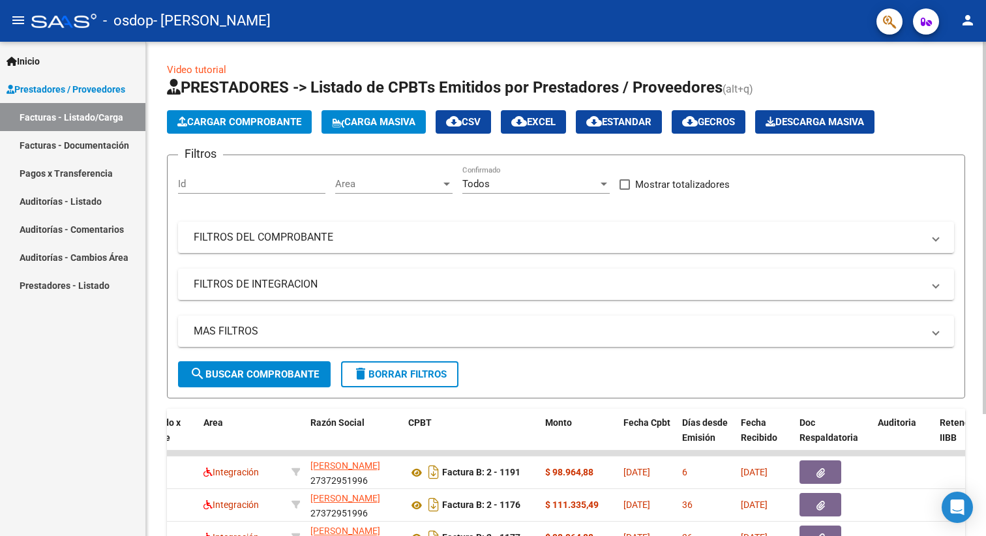
scroll to position [0, 0]
click at [254, 128] on button "Cargar Comprobante" at bounding box center [239, 121] width 145 height 23
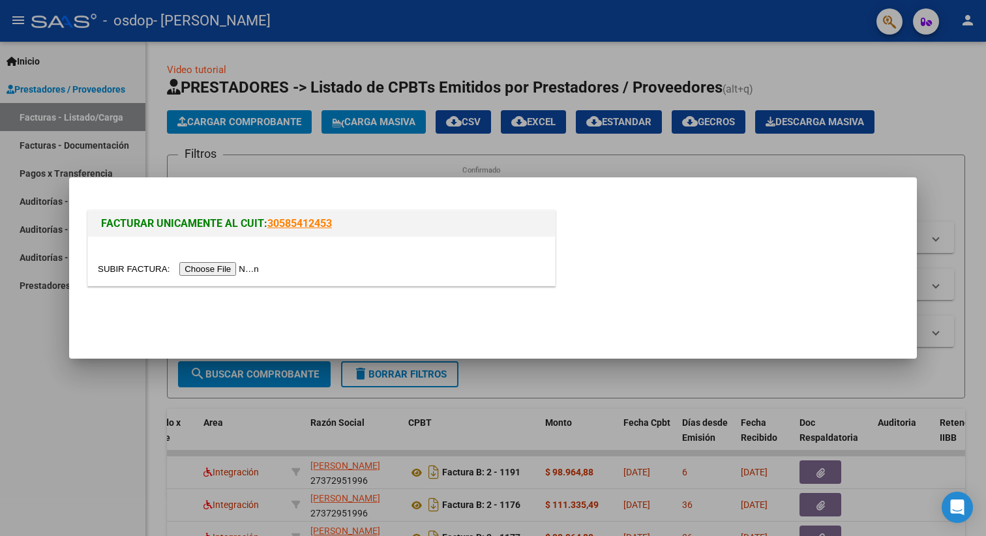
click at [214, 273] on input "file" at bounding box center [180, 269] width 165 height 14
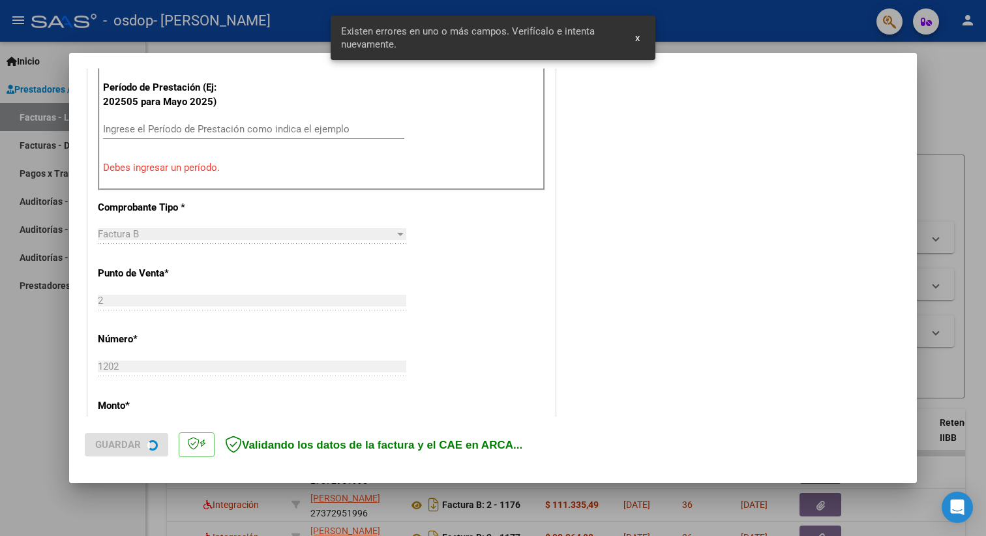
scroll to position [417, 0]
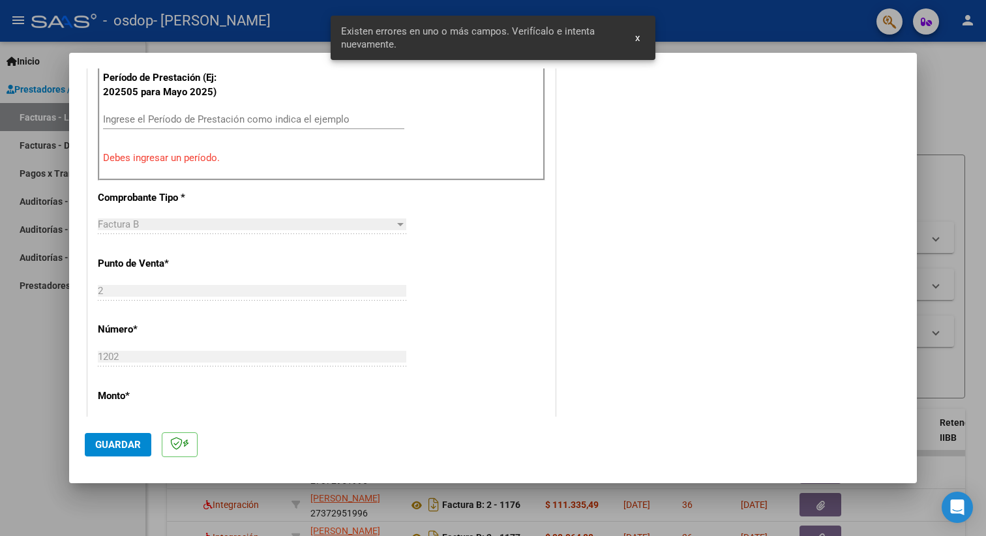
click at [292, 115] on input "Ingrese el Período de Prestación como indica el ejemplo" at bounding box center [253, 119] width 301 height 12
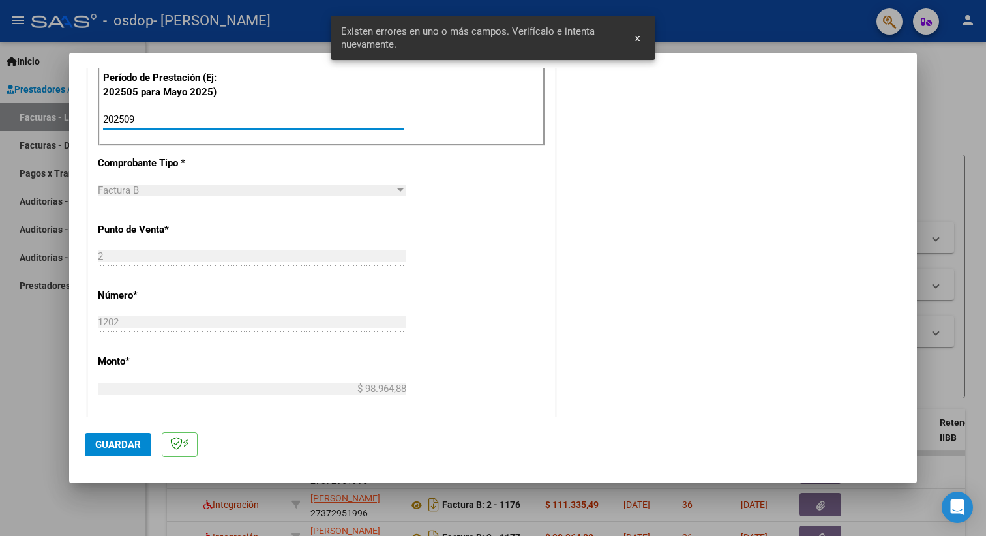
type input "202509"
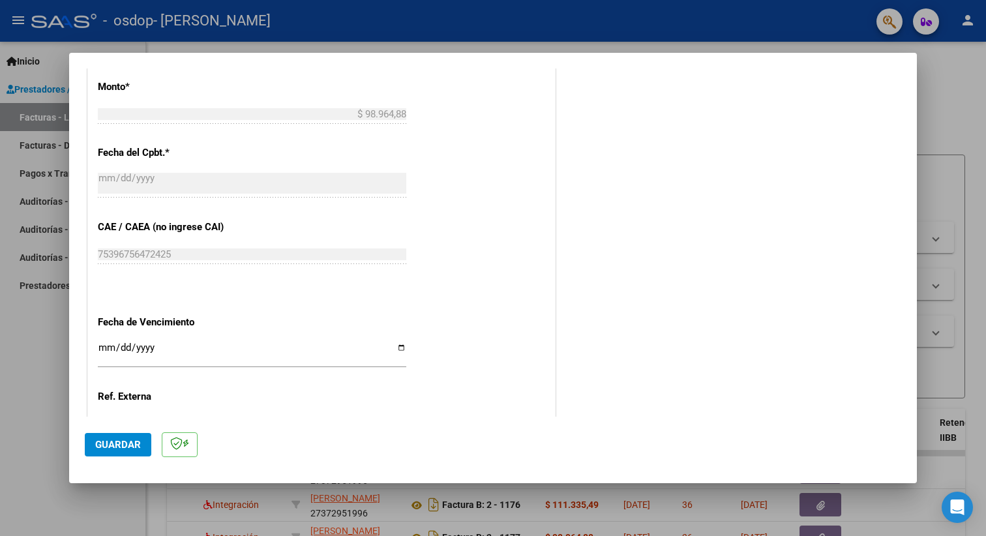
scroll to position [701, 0]
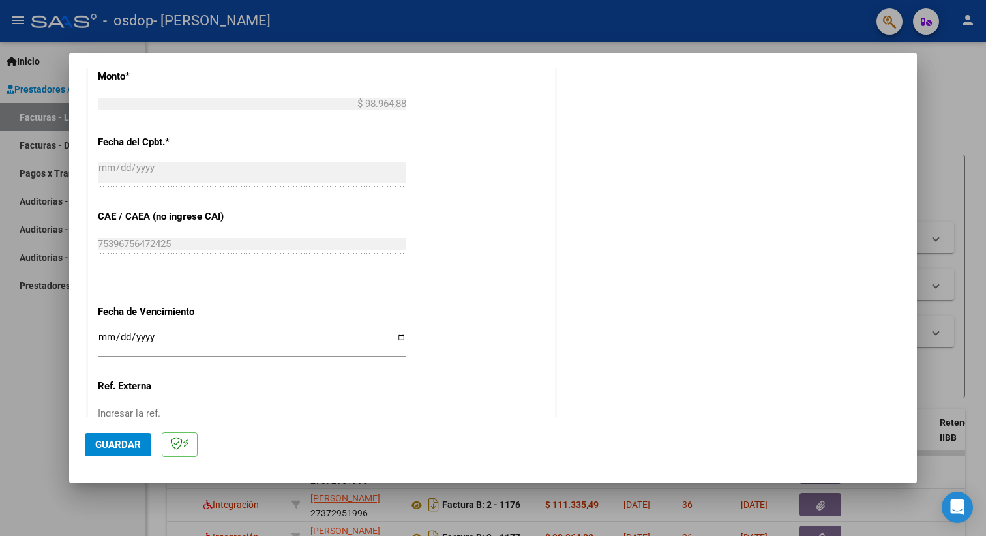
click at [111, 445] on span "Guardar" at bounding box center [118, 445] width 46 height 12
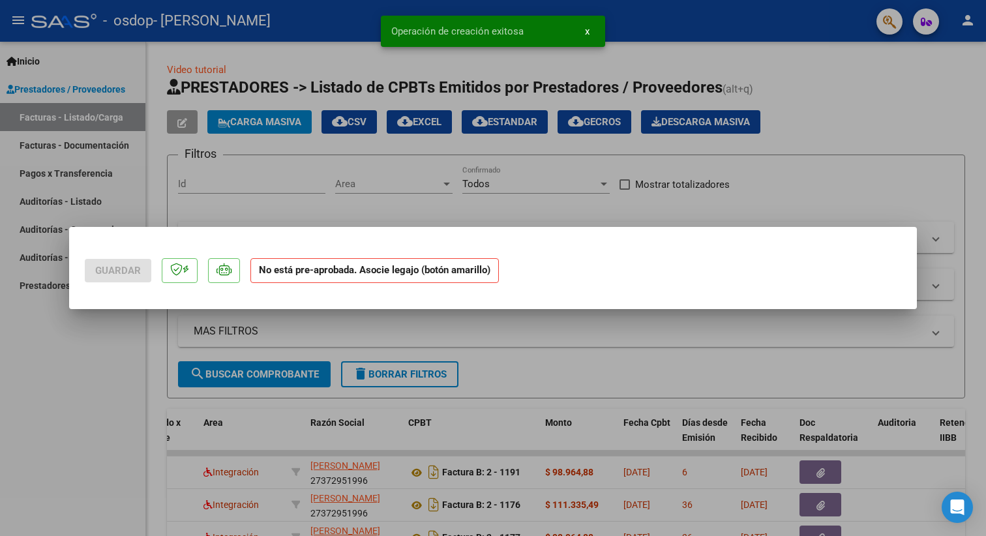
scroll to position [0, 0]
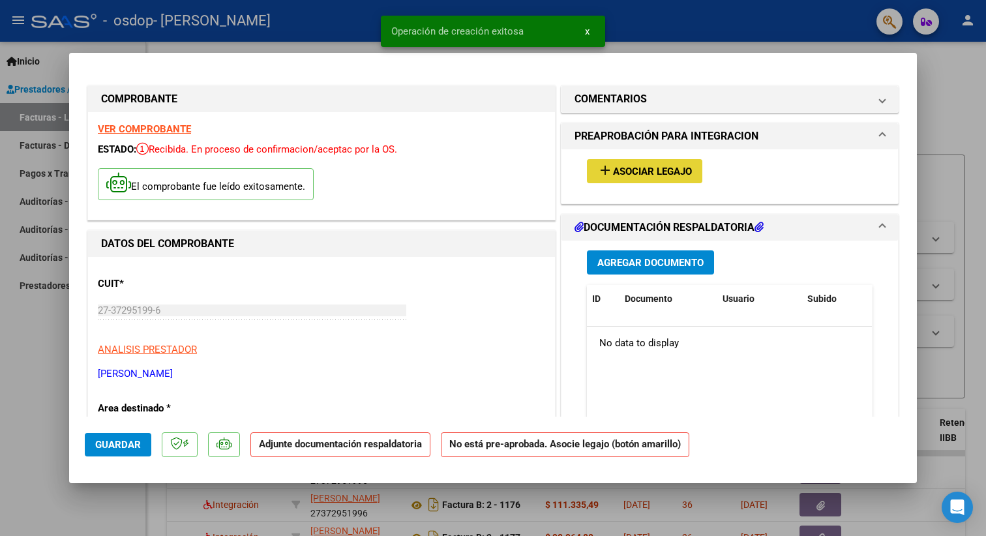
click at [662, 168] on span "Asociar Legajo" at bounding box center [652, 172] width 79 height 12
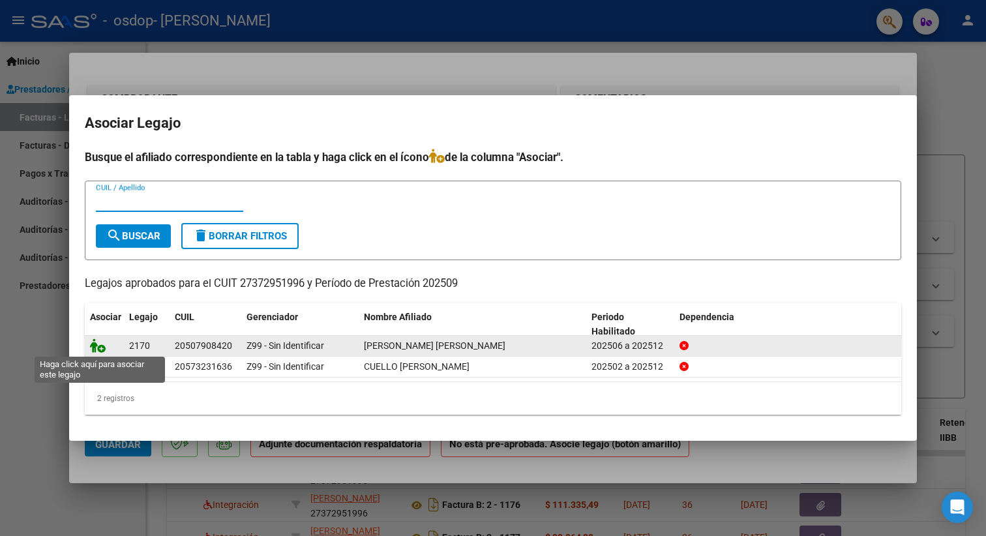
click at [102, 350] on icon at bounding box center [98, 345] width 16 height 14
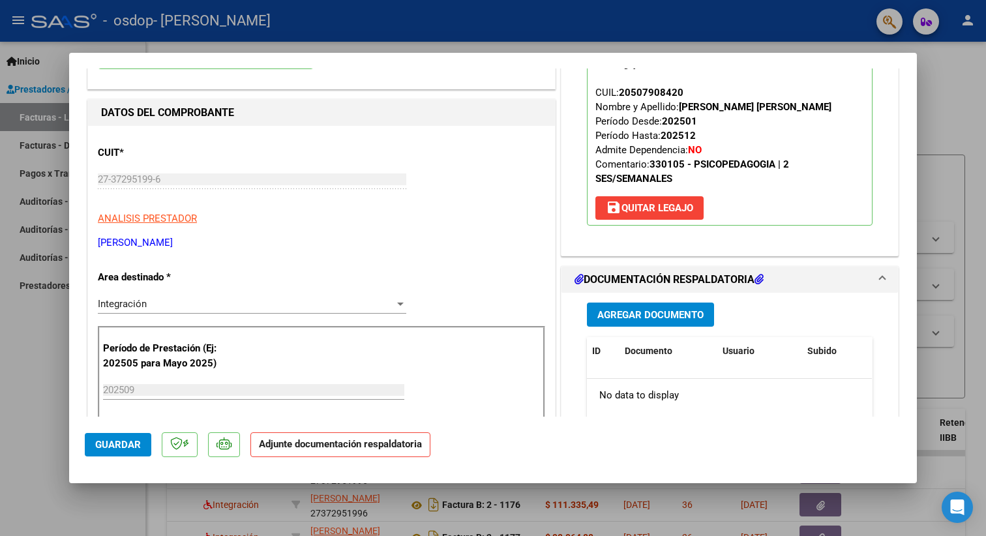
scroll to position [245, 0]
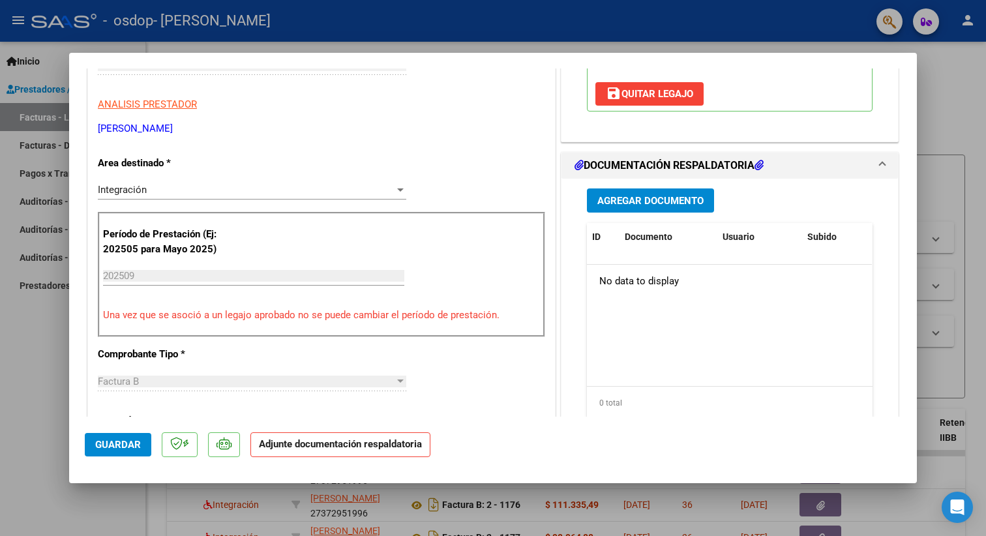
click at [681, 207] on span "Agregar Documento" at bounding box center [650, 201] width 106 height 12
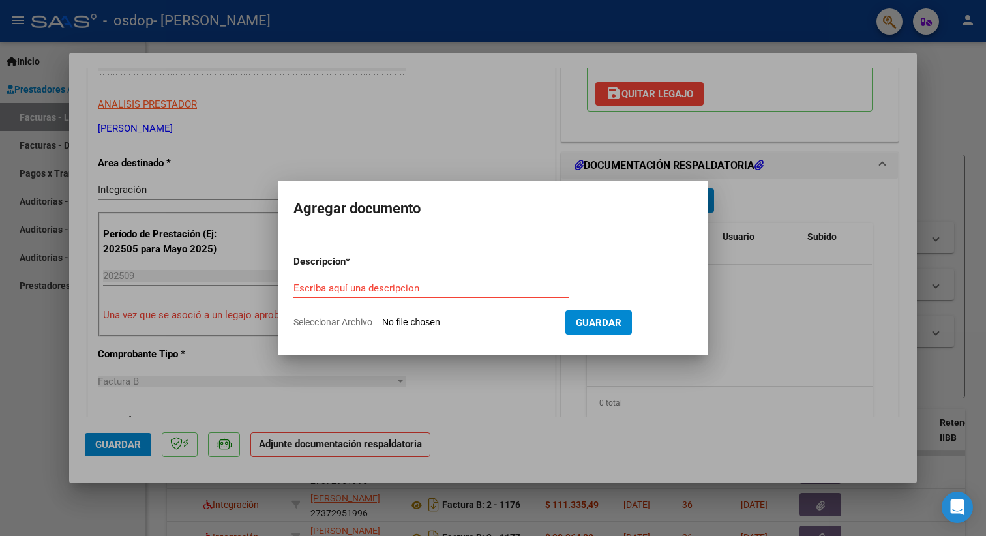
click at [435, 317] on input "Seleccionar Archivo" at bounding box center [468, 323] width 173 height 12
type input "C:\fakepath\planilla psp [PERSON_NAME] [DATE].pdf"
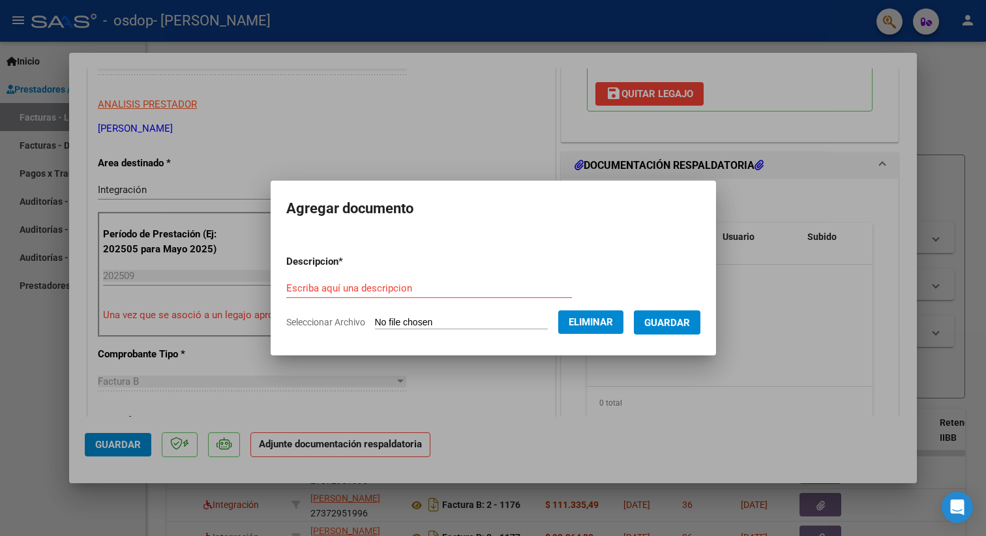
click at [413, 284] on input "Escriba aquí una descripcion" at bounding box center [429, 288] width 286 height 12
type input "PLANILLA DE ASISTENCIA"
click at [683, 325] on span "Guardar" at bounding box center [667, 323] width 46 height 12
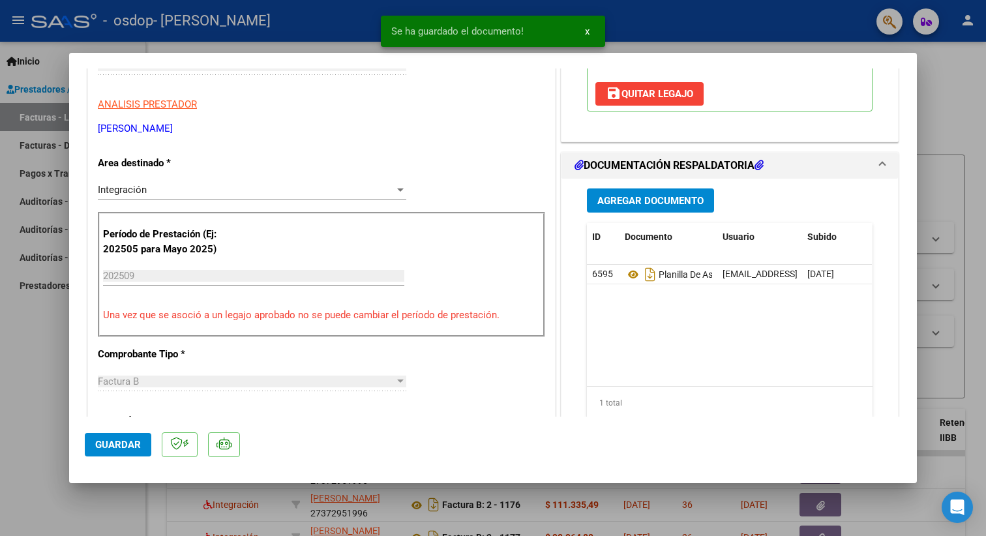
click at [129, 441] on span "Guardar" at bounding box center [118, 445] width 46 height 12
click at [928, 417] on div at bounding box center [493, 268] width 986 height 536
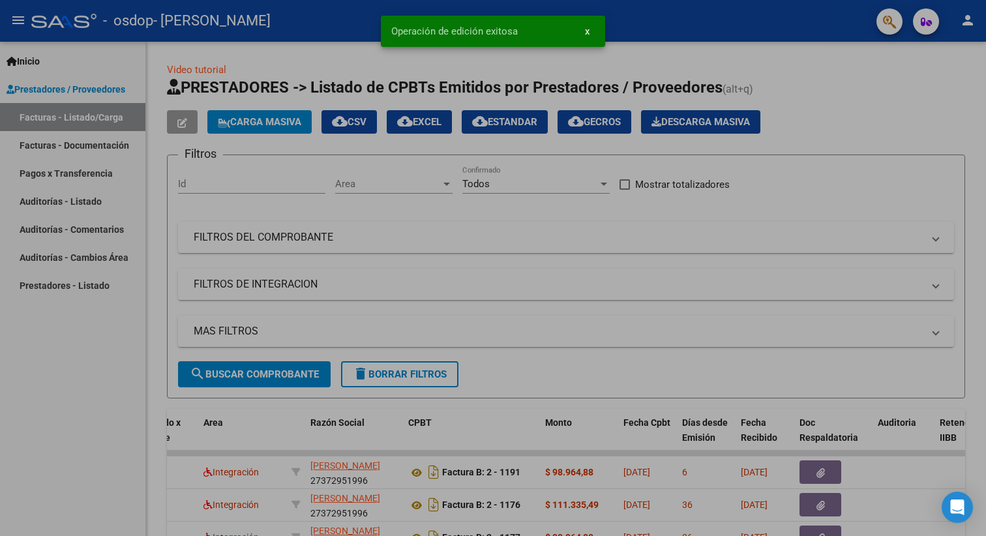
type input "$ 0,00"
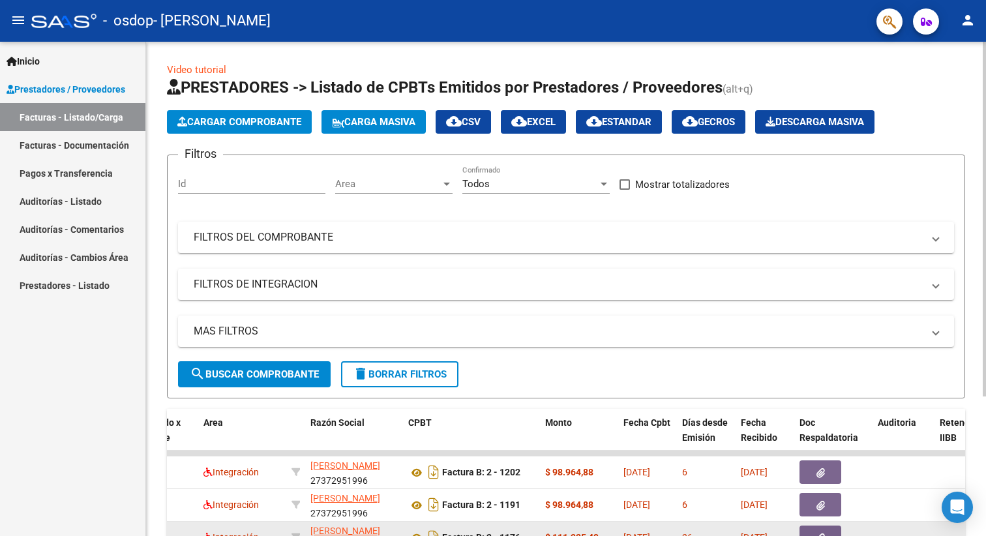
scroll to position [0, 0]
